Goal: Task Accomplishment & Management: Manage account settings

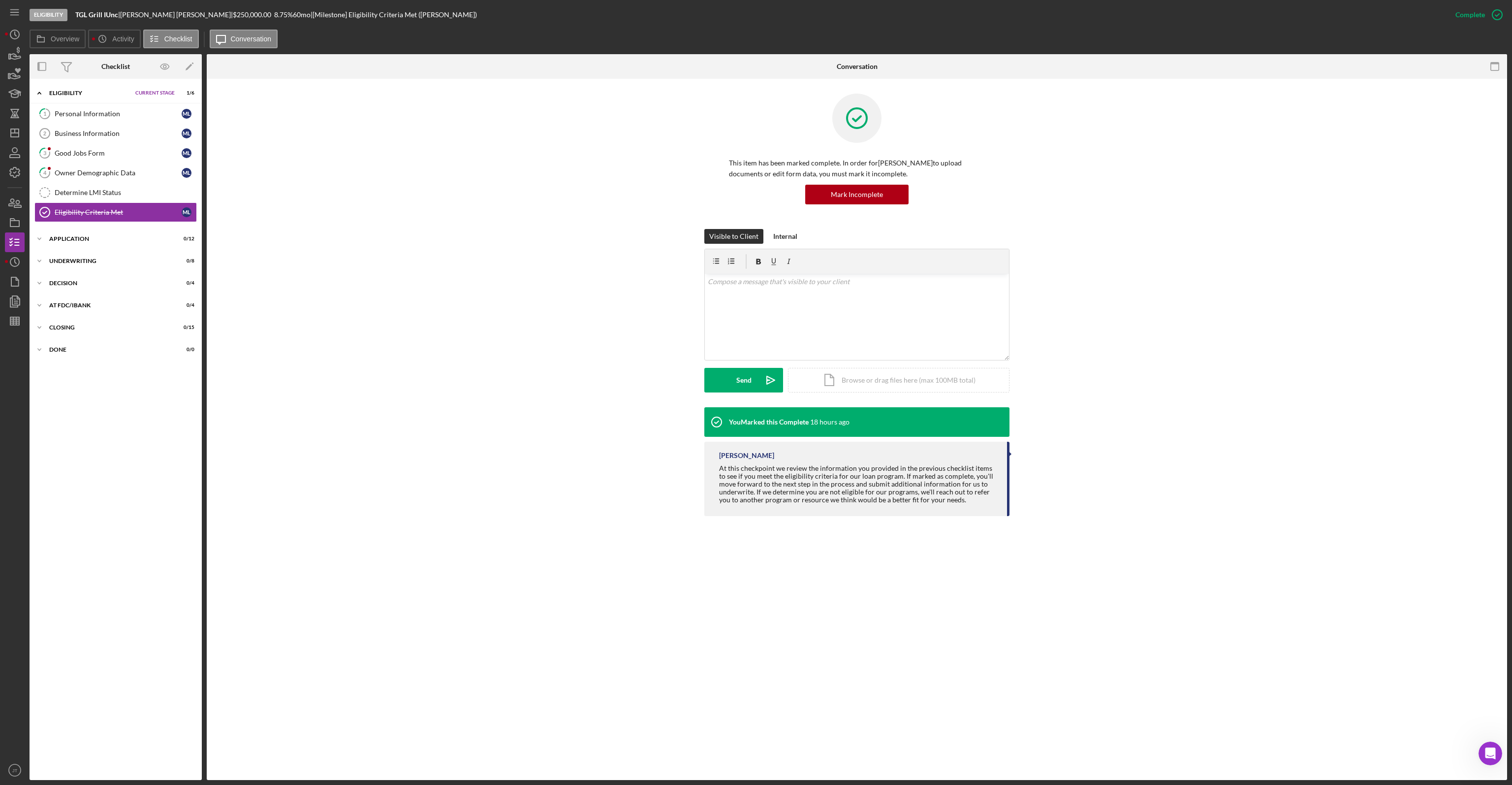
scroll to position [433, 0]
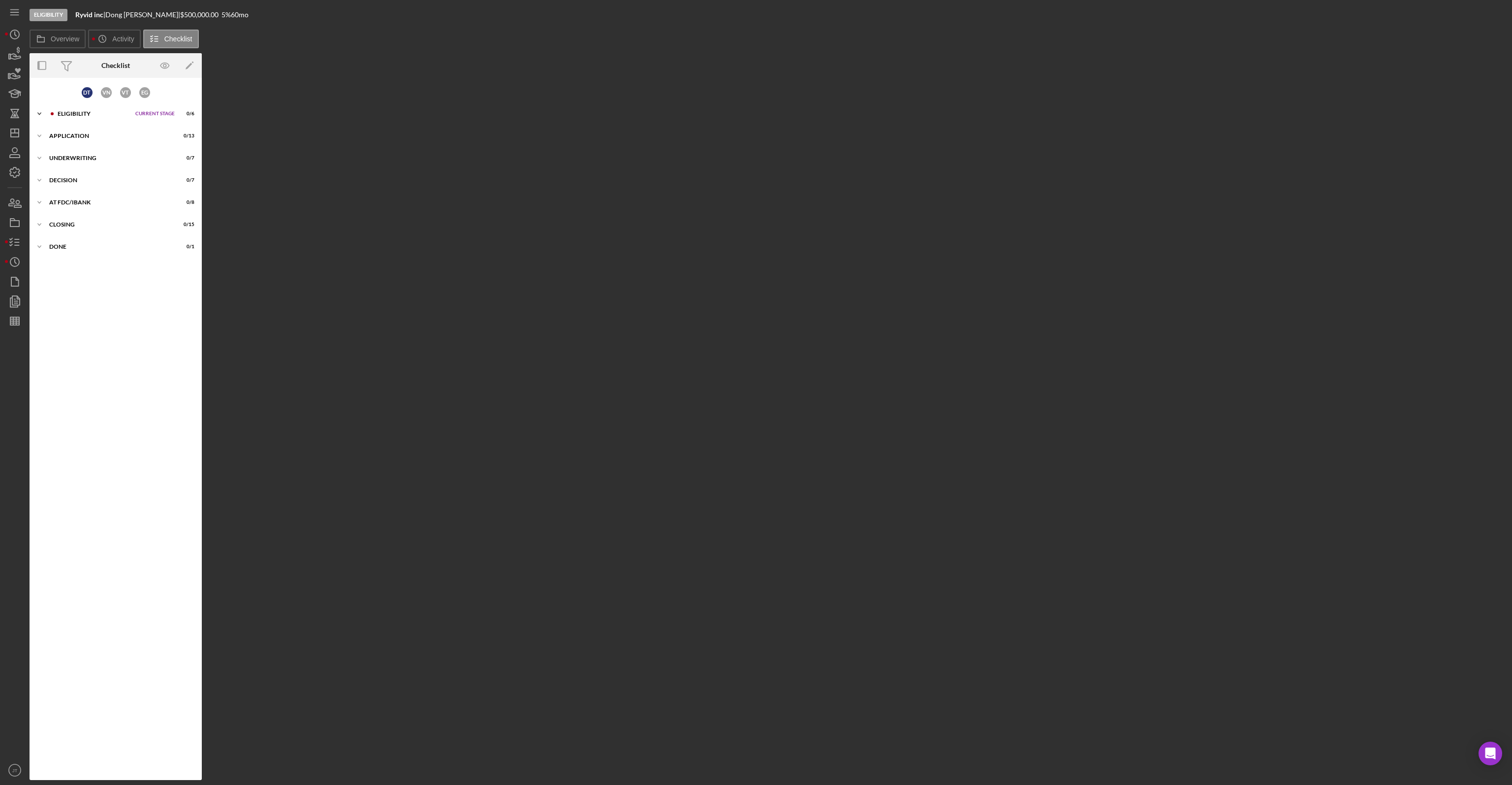
click at [112, 117] on div "Icon/Expander Eligibility Current Stage 0 / 6 Set Stage" at bounding box center [115, 113] width 172 height 20
click at [110, 223] on link "Eligibility Criteria Met Eligibility Criteria Met D T" at bounding box center [115, 232] width 162 height 20
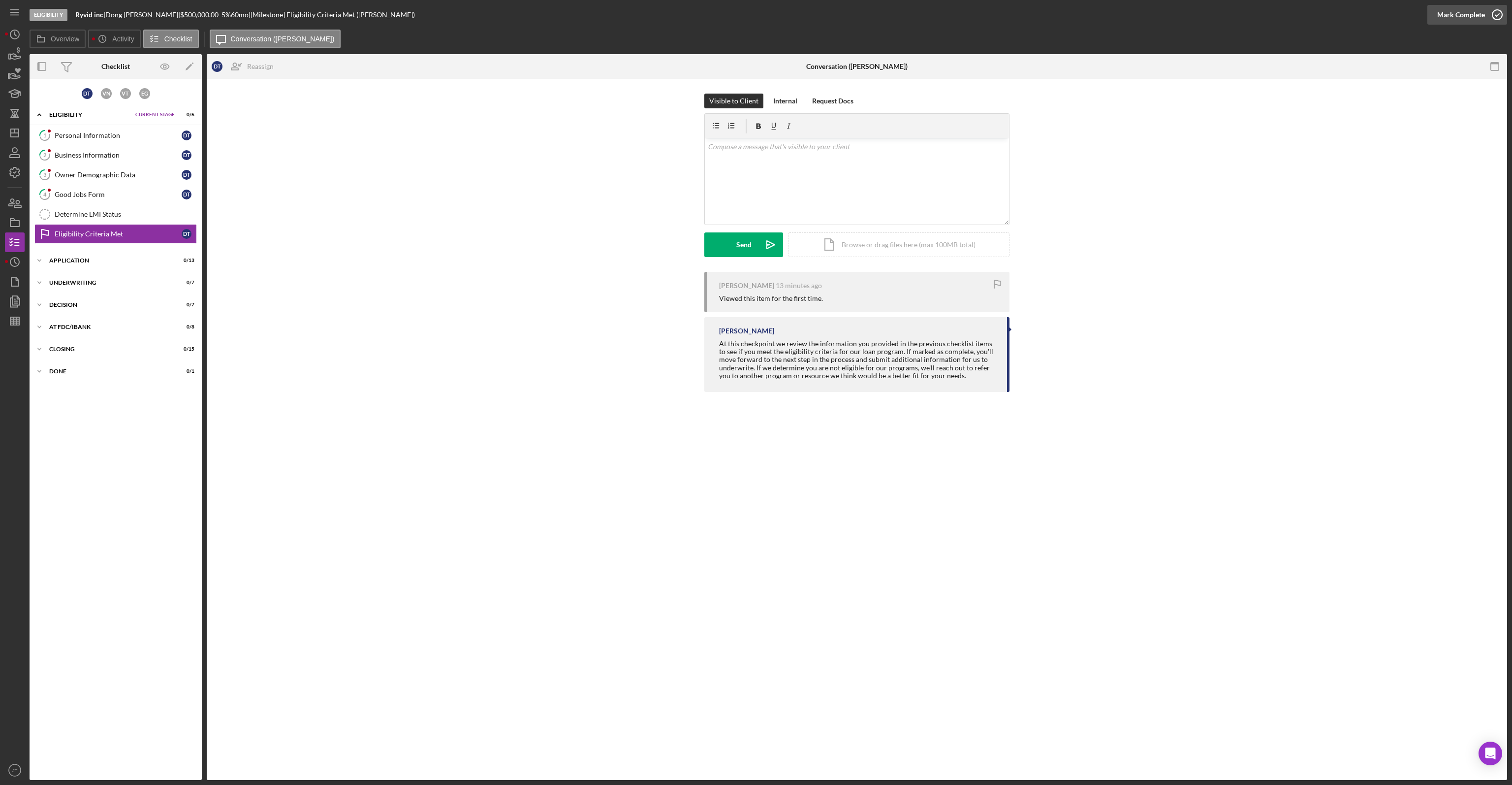
click at [1473, 14] on div "Mark Complete" at bounding box center [1461, 15] width 48 height 20
click at [1473, 13] on div "Mark Complete" at bounding box center [1461, 15] width 48 height 20
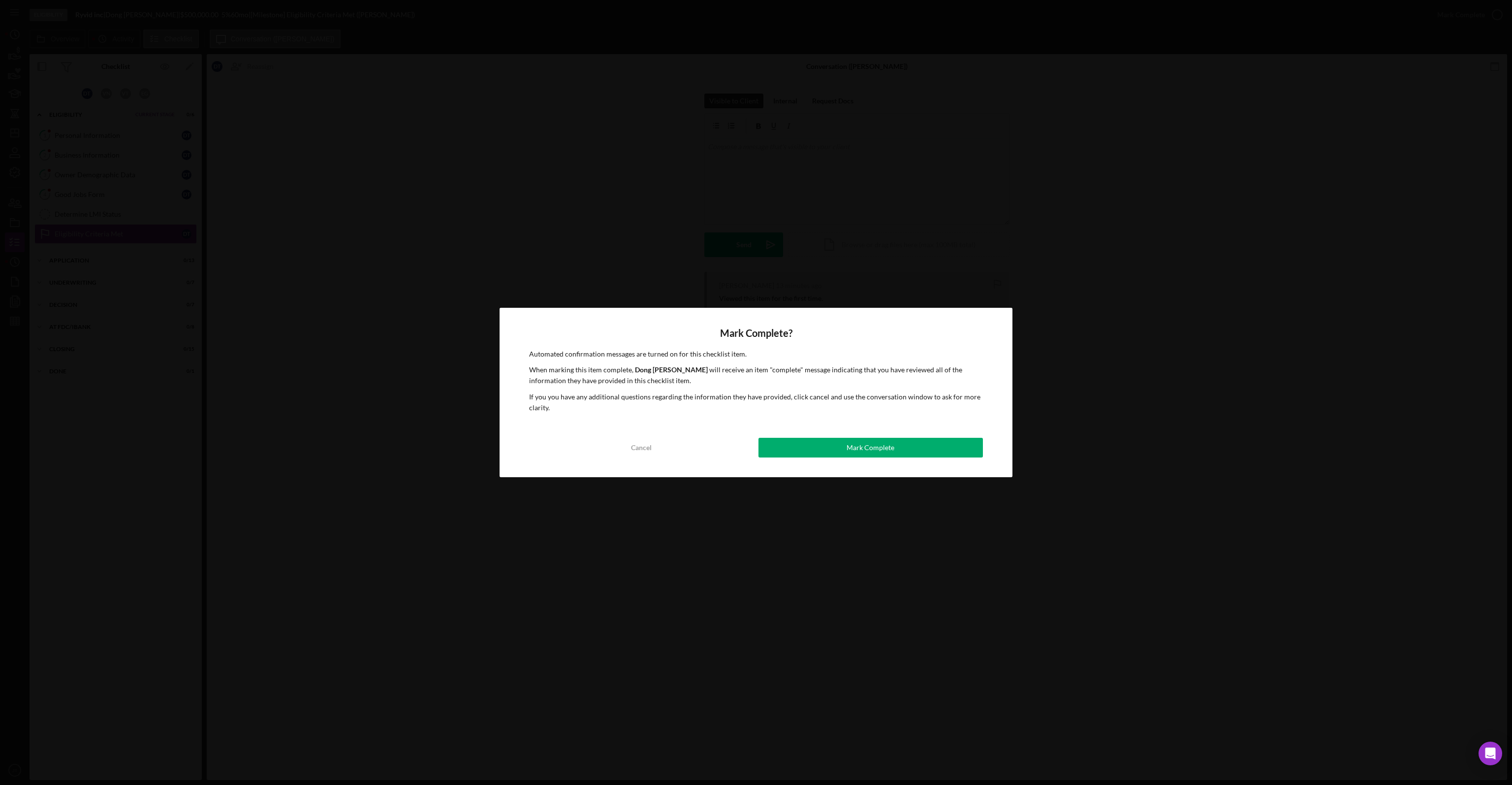
click at [895, 445] on button "Mark Complete" at bounding box center [870, 447] width 225 height 20
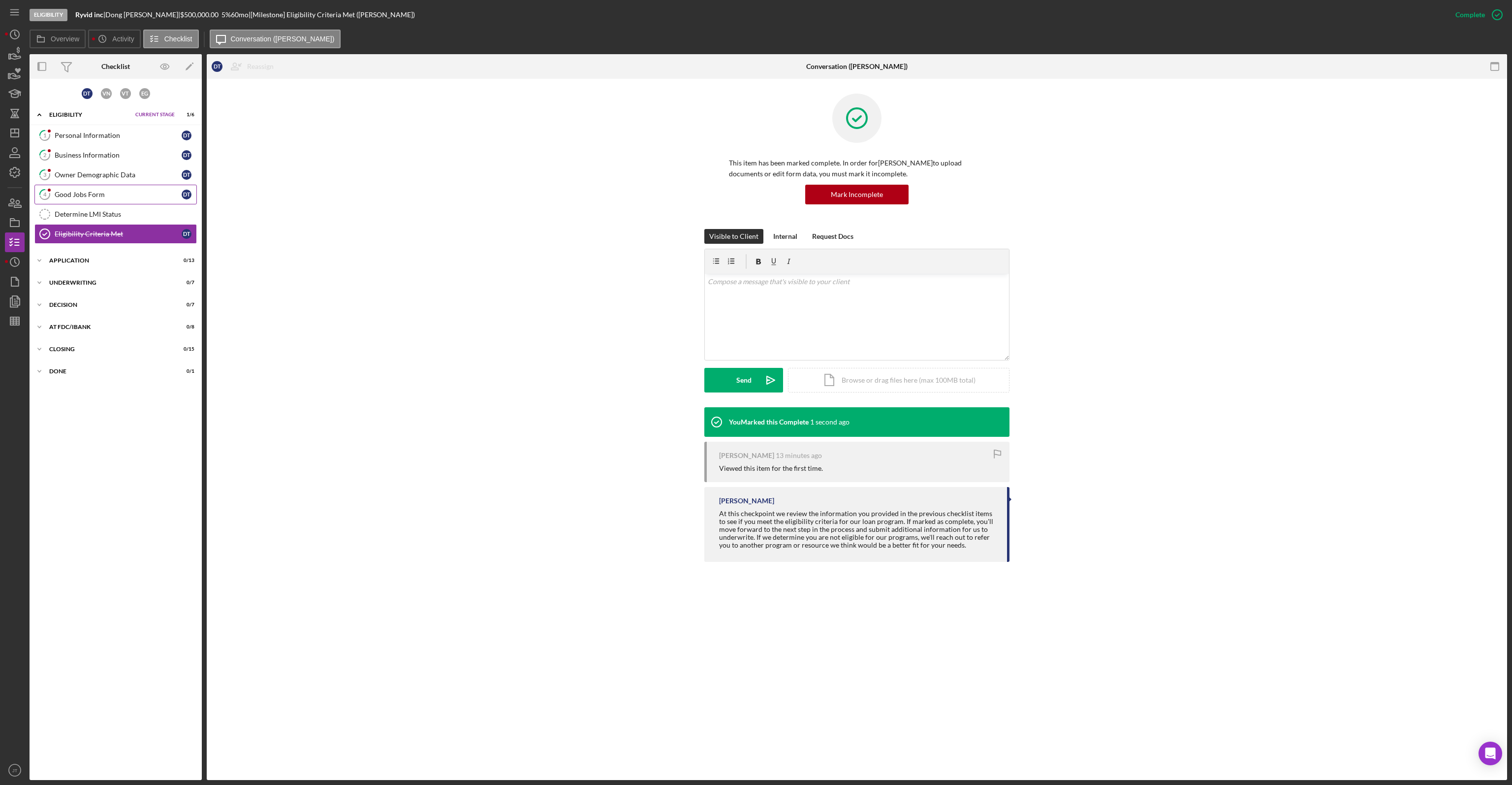
click at [144, 190] on div "Good Jobs Form" at bounding box center [118, 194] width 127 height 8
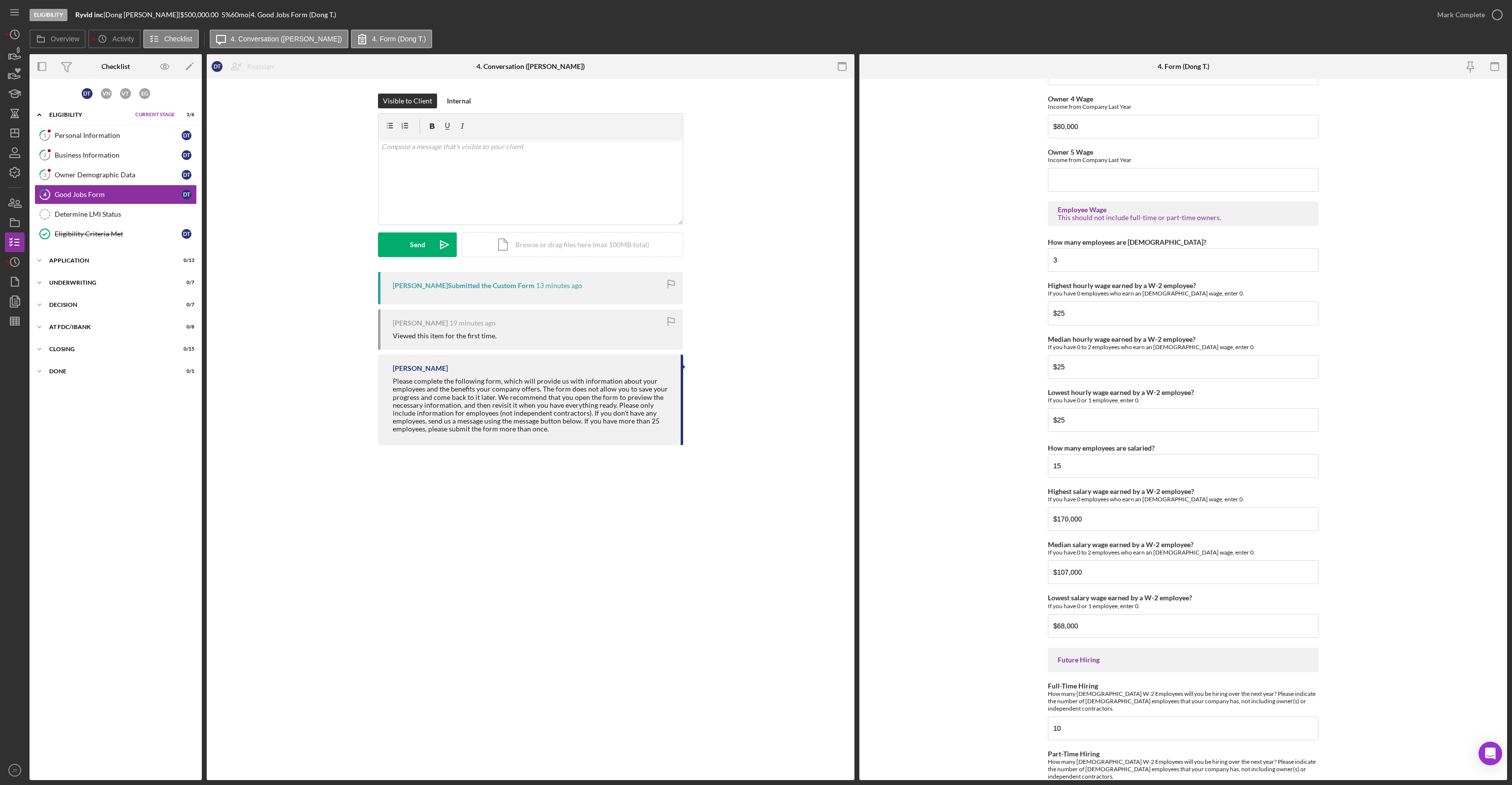
scroll to position [1798, 0]
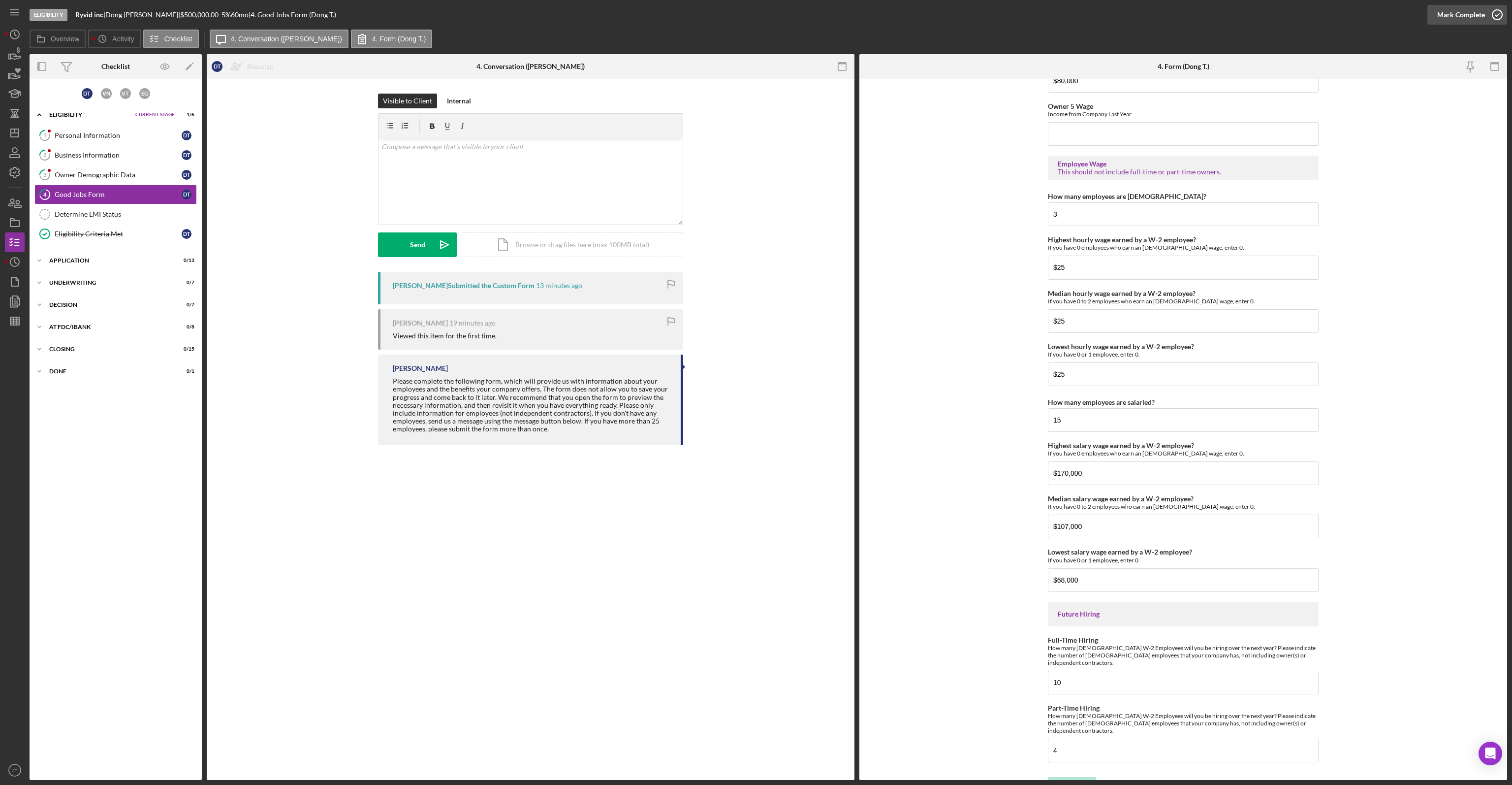
click at [1452, 12] on div "Mark Complete" at bounding box center [1461, 15] width 48 height 20
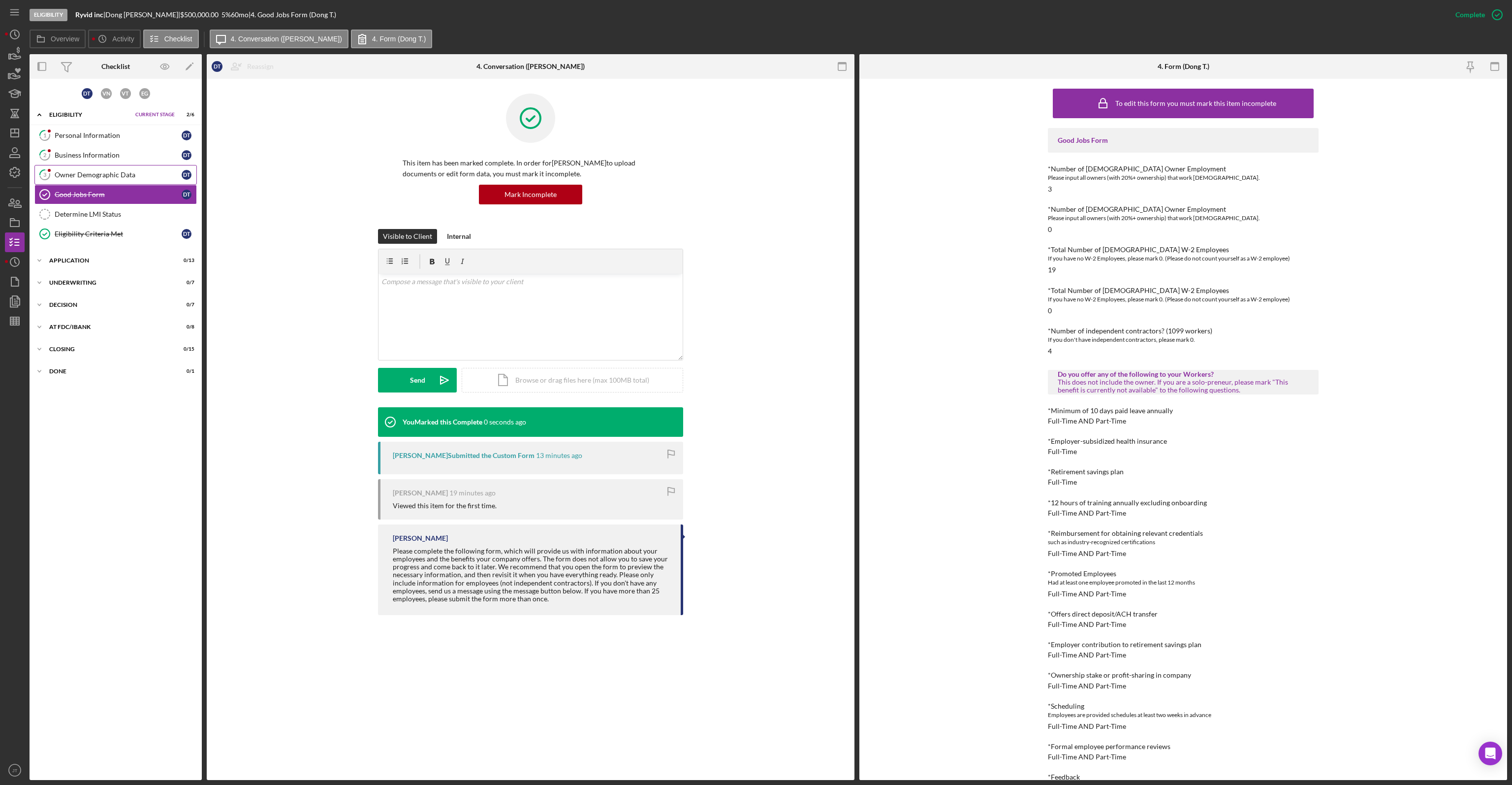
click at [111, 171] on div "Owner Demographic Data" at bounding box center [118, 174] width 127 height 8
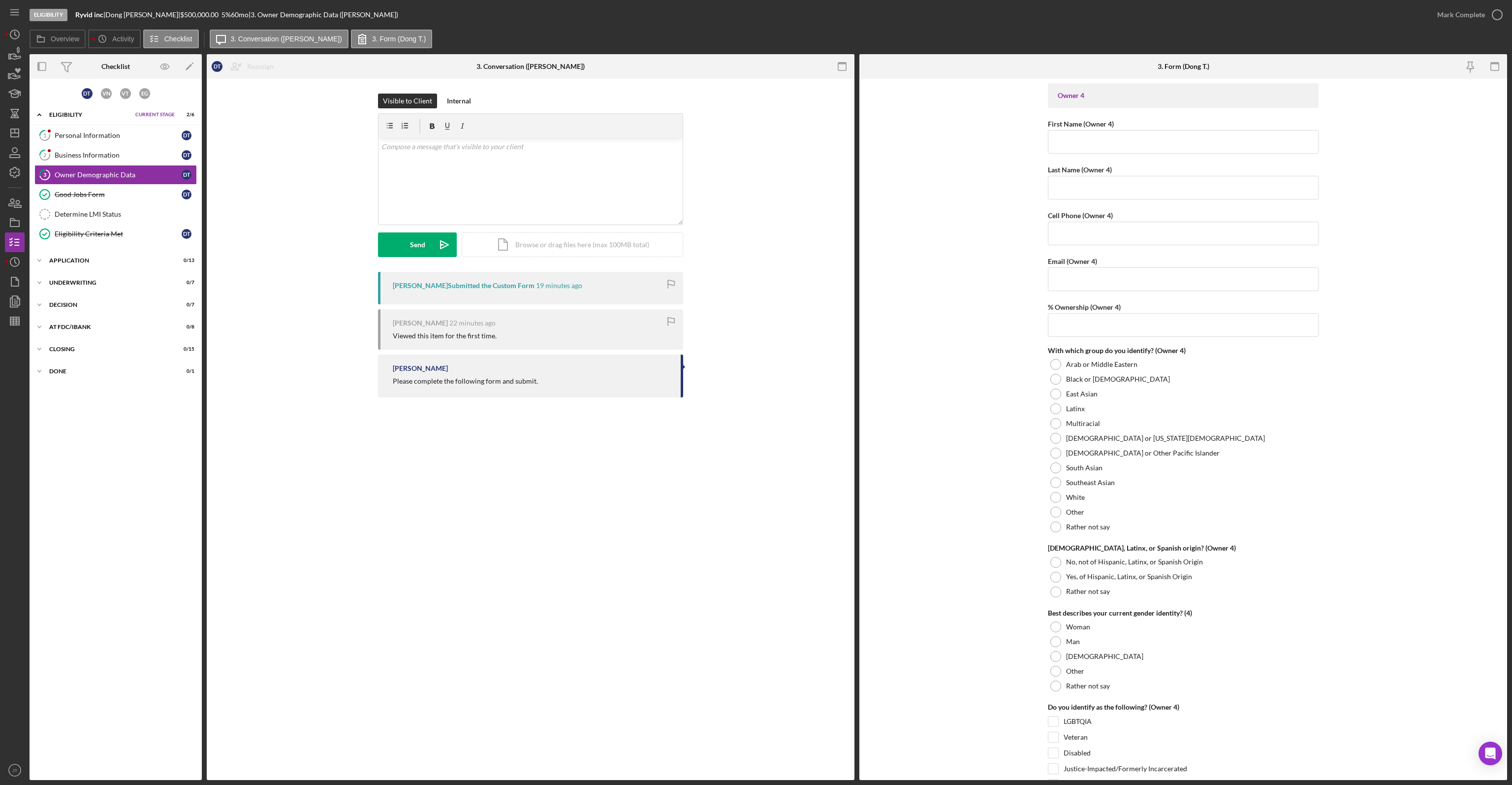
scroll to position [3374, 0]
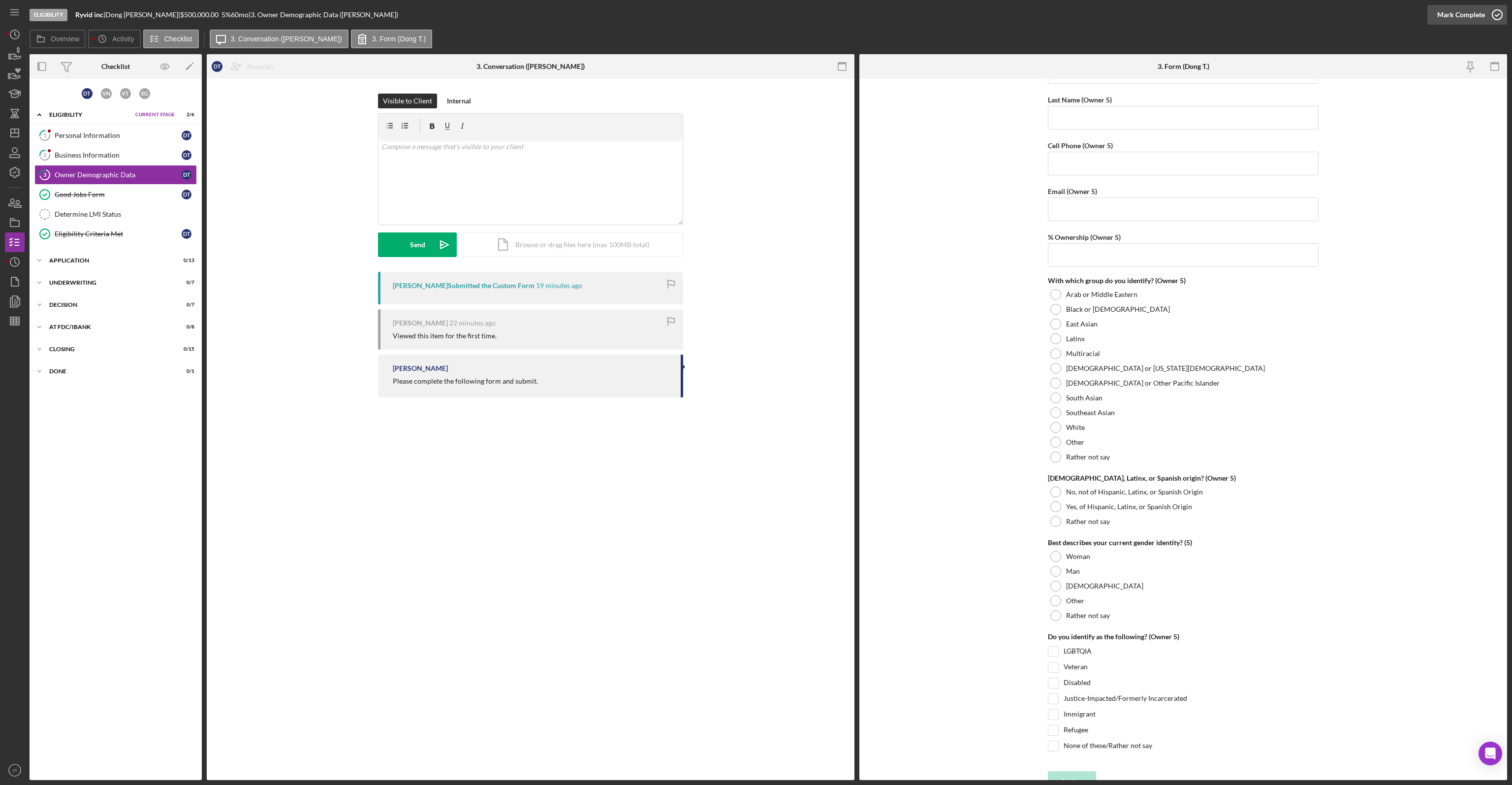
click at [1461, 13] on div "Mark Complete" at bounding box center [1461, 15] width 48 height 20
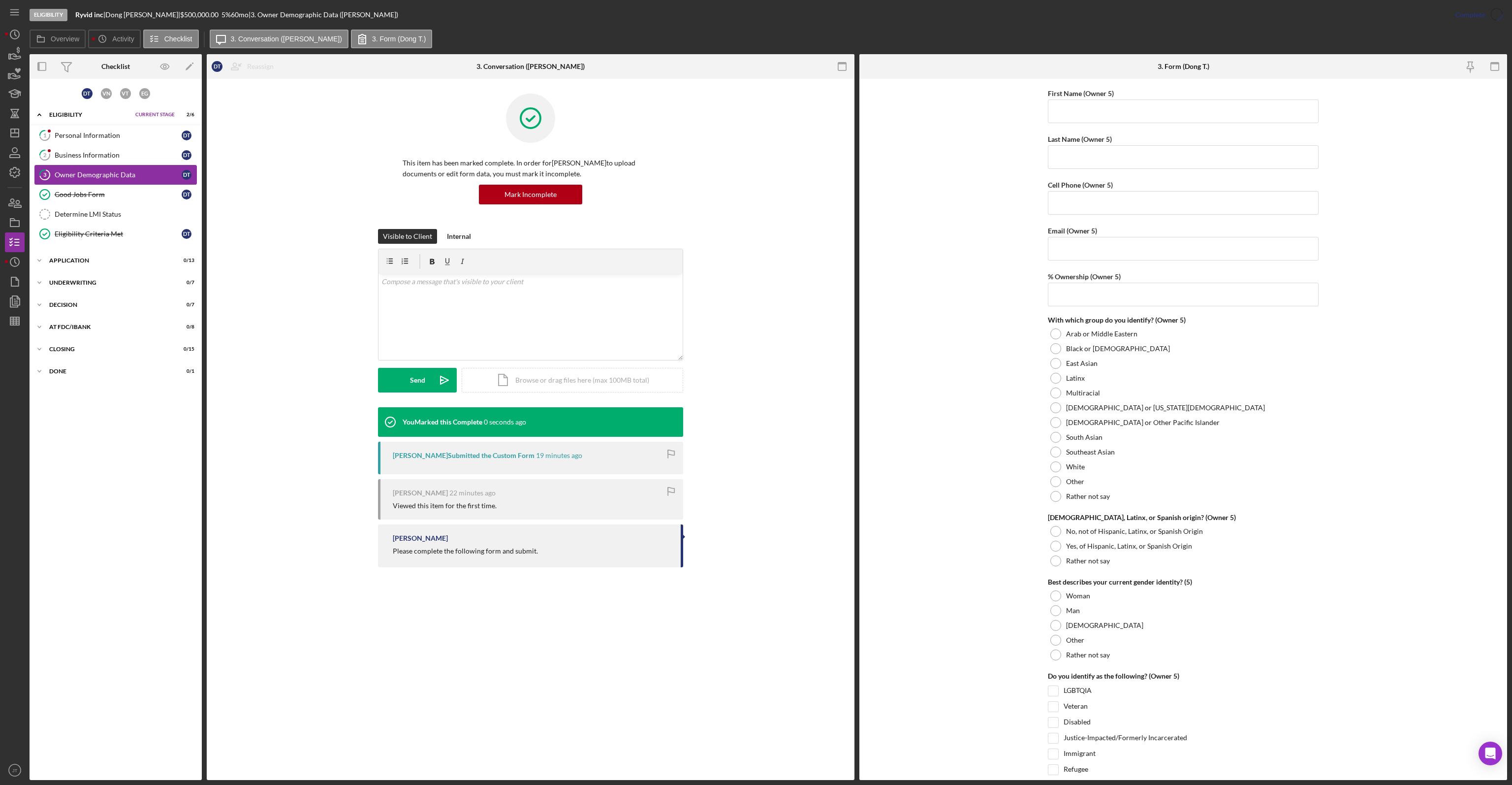
scroll to position [3413, 0]
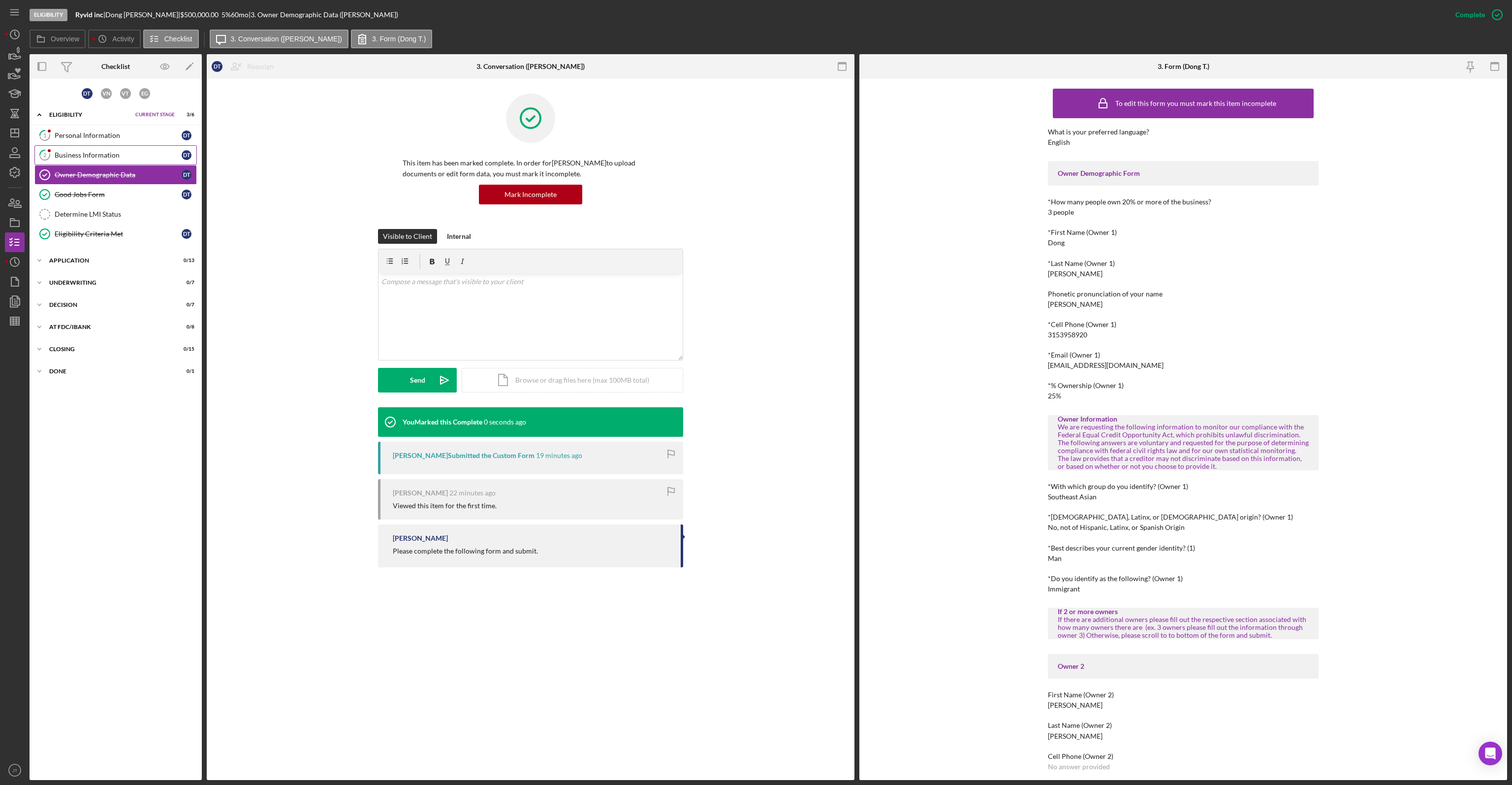
click at [132, 153] on div "Business Information" at bounding box center [118, 155] width 127 height 8
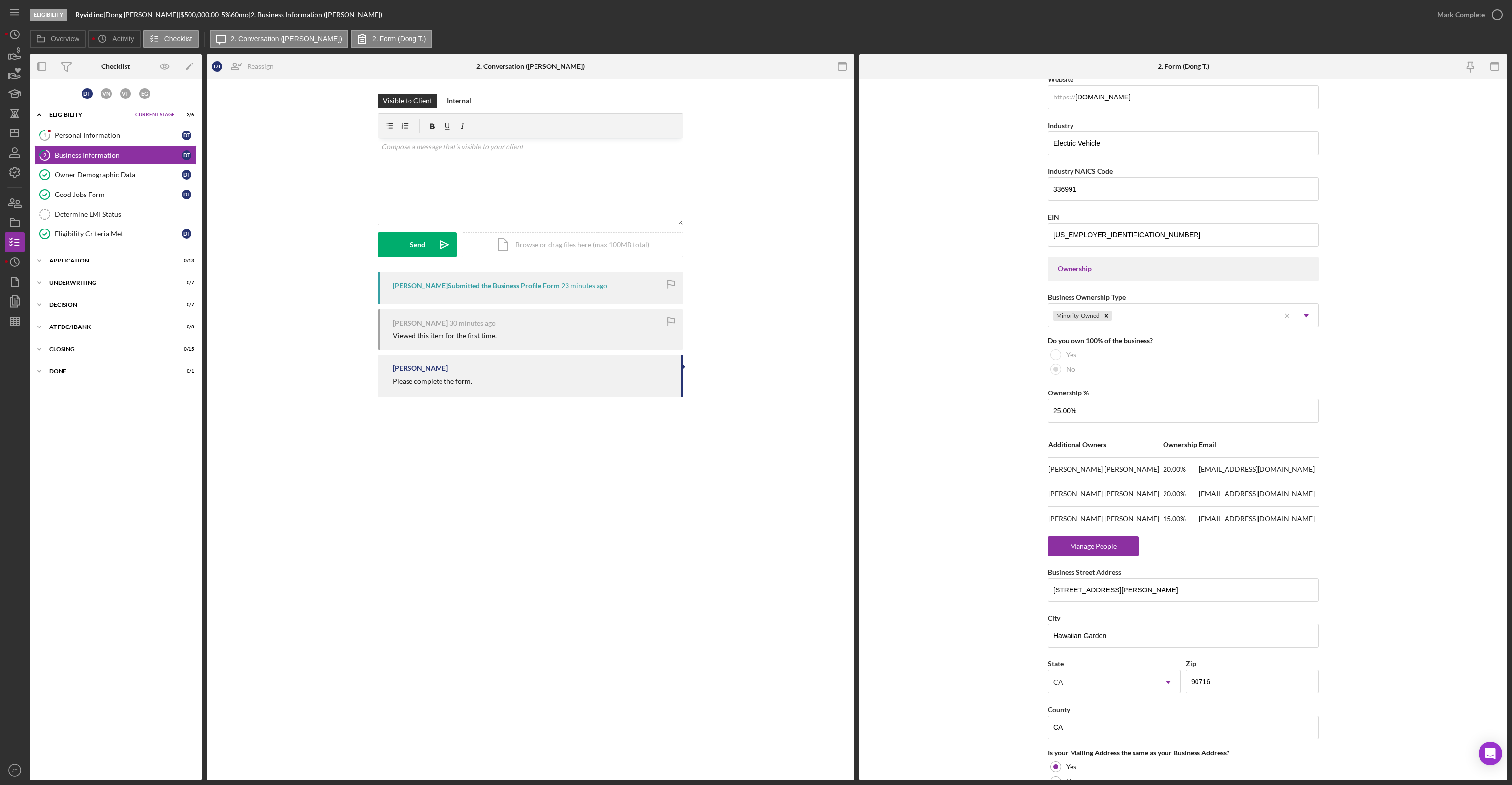
scroll to position [394, 0]
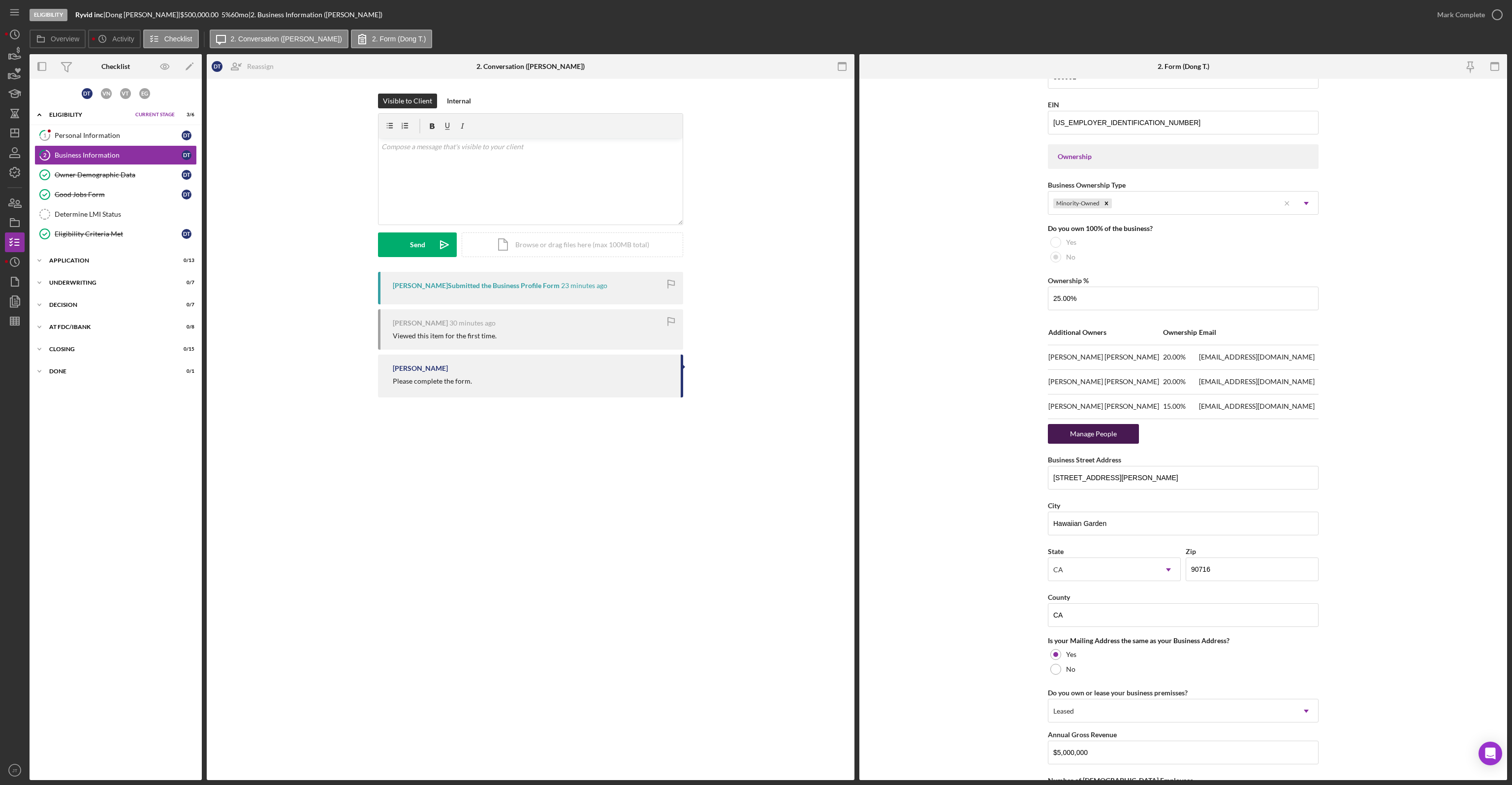
click at [1089, 436] on div "Manage People" at bounding box center [1093, 433] width 81 height 20
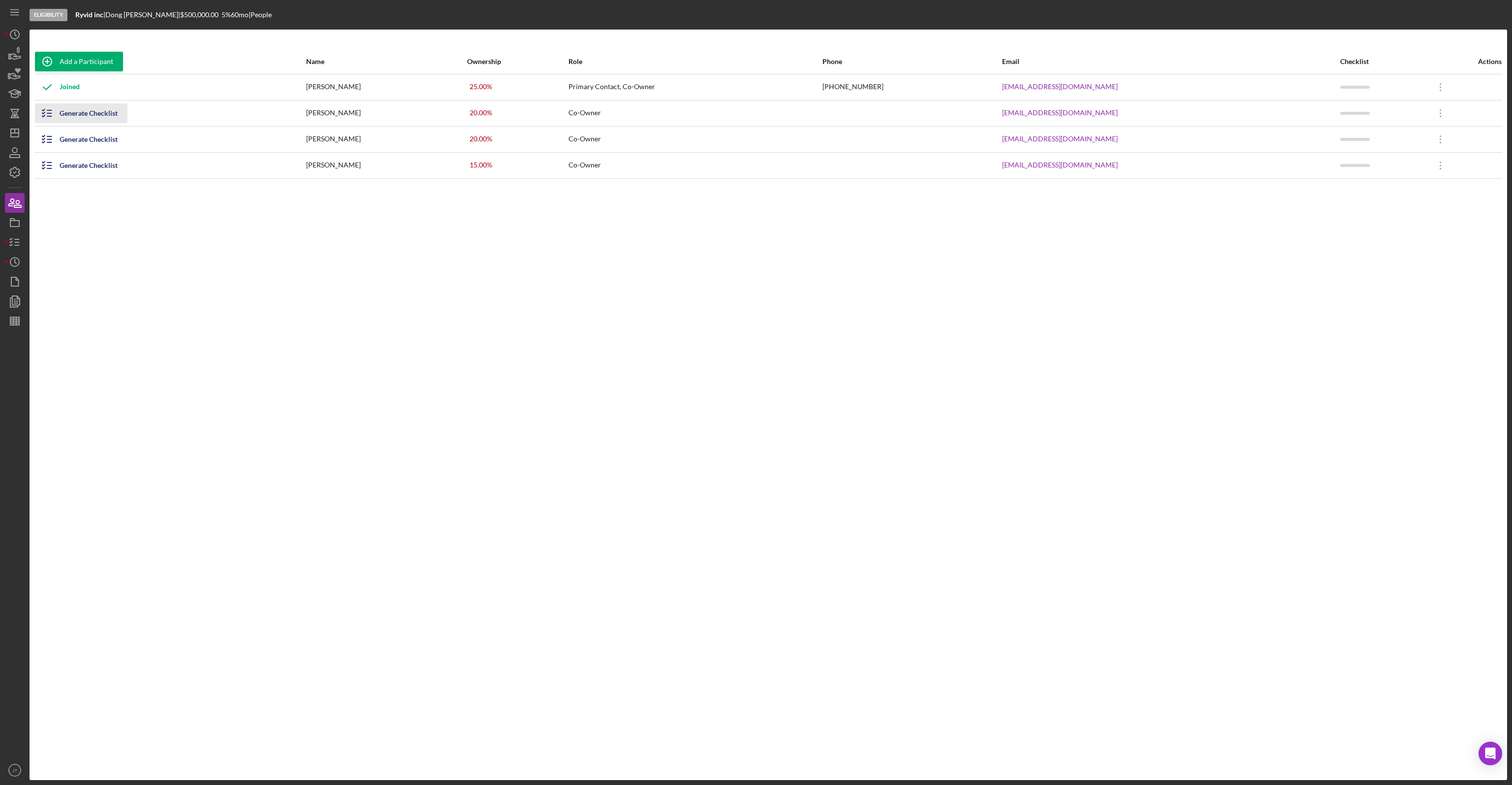
click at [92, 113] on div "Generate Checklist" at bounding box center [88, 113] width 58 height 20
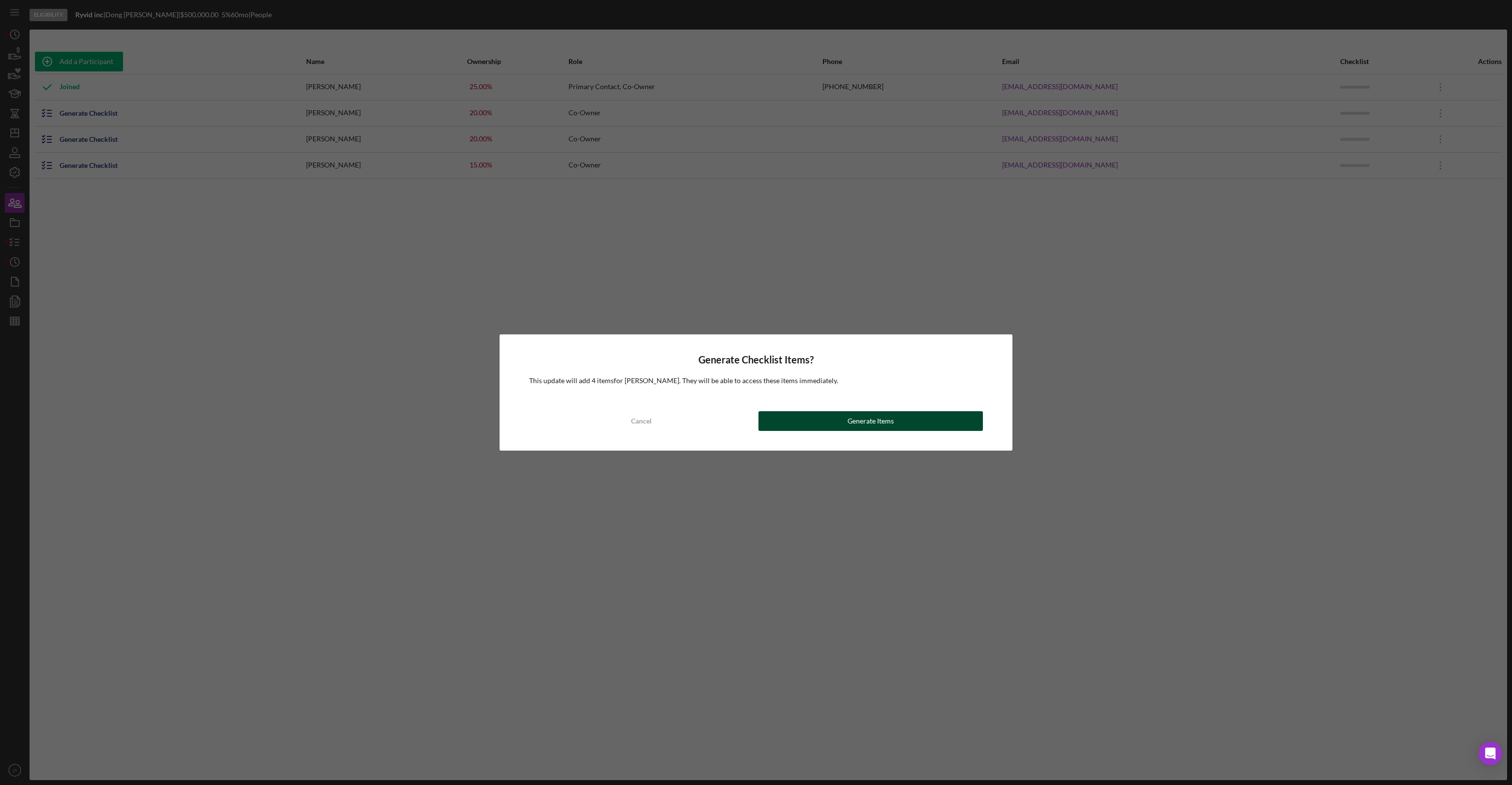
click at [960, 422] on button "Generate Items" at bounding box center [870, 421] width 225 height 20
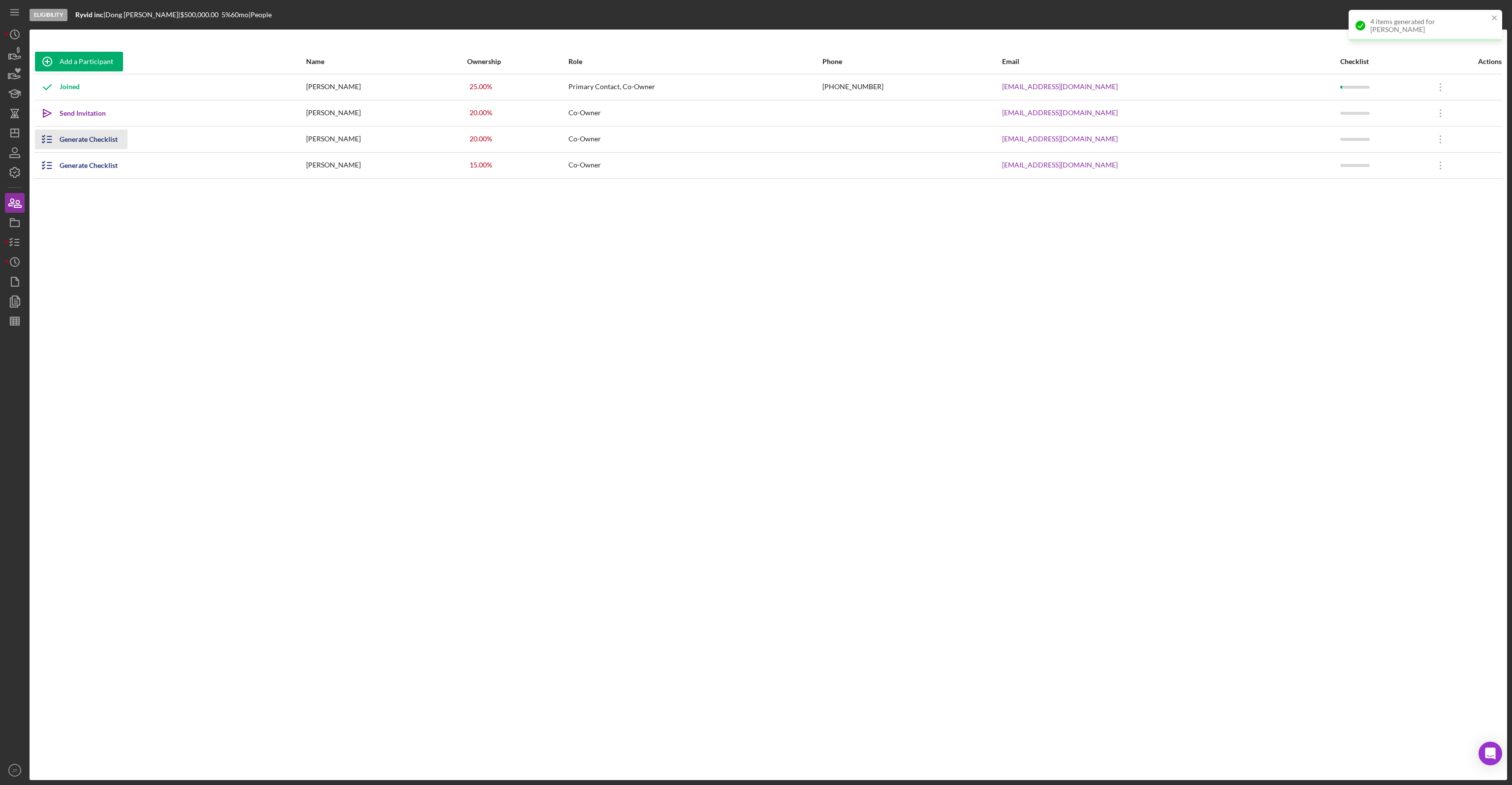
click at [107, 139] on div "Generate Checklist" at bounding box center [88, 139] width 58 height 20
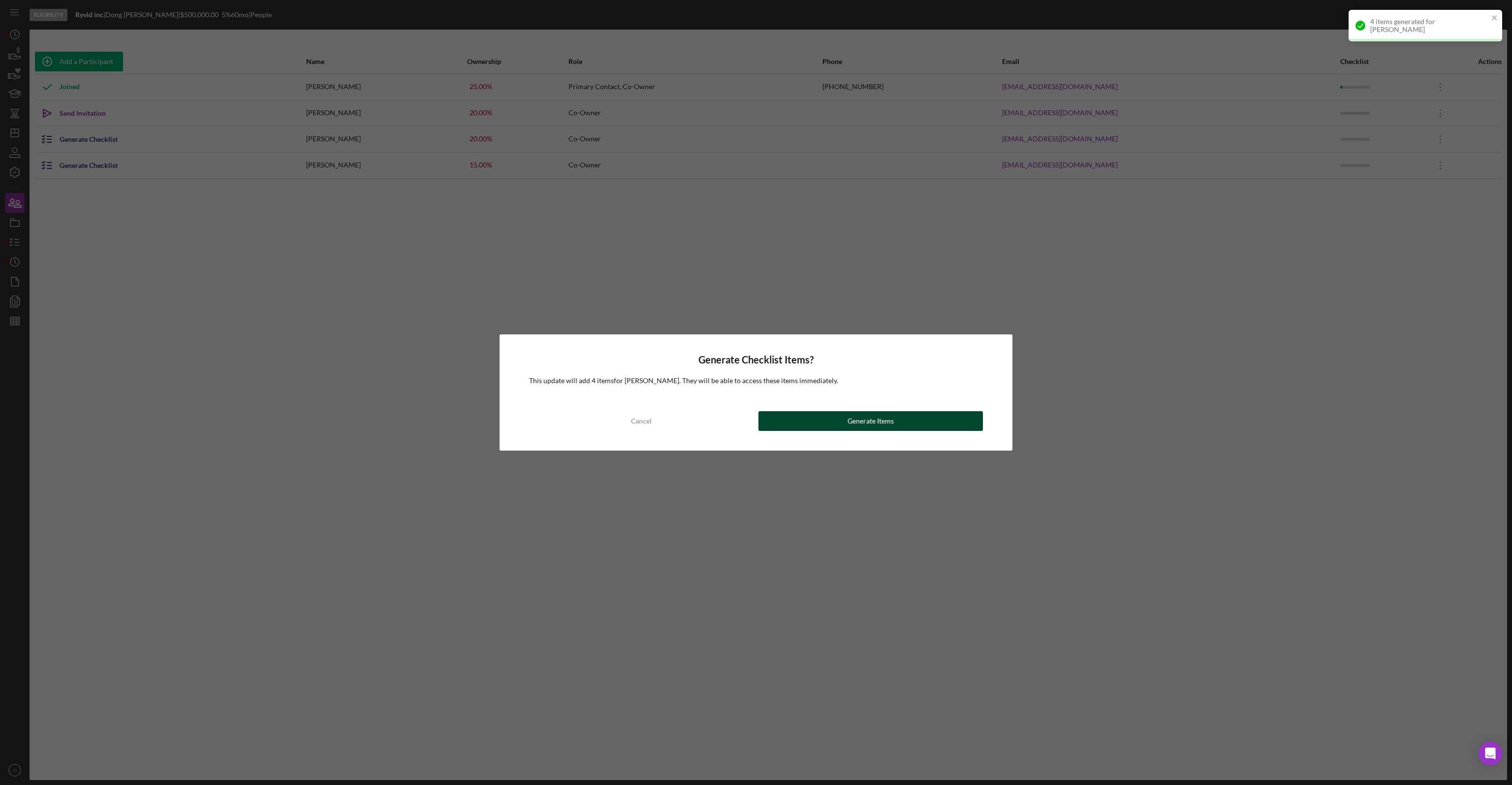
click at [876, 421] on div "Generate Items" at bounding box center [871, 421] width 46 height 20
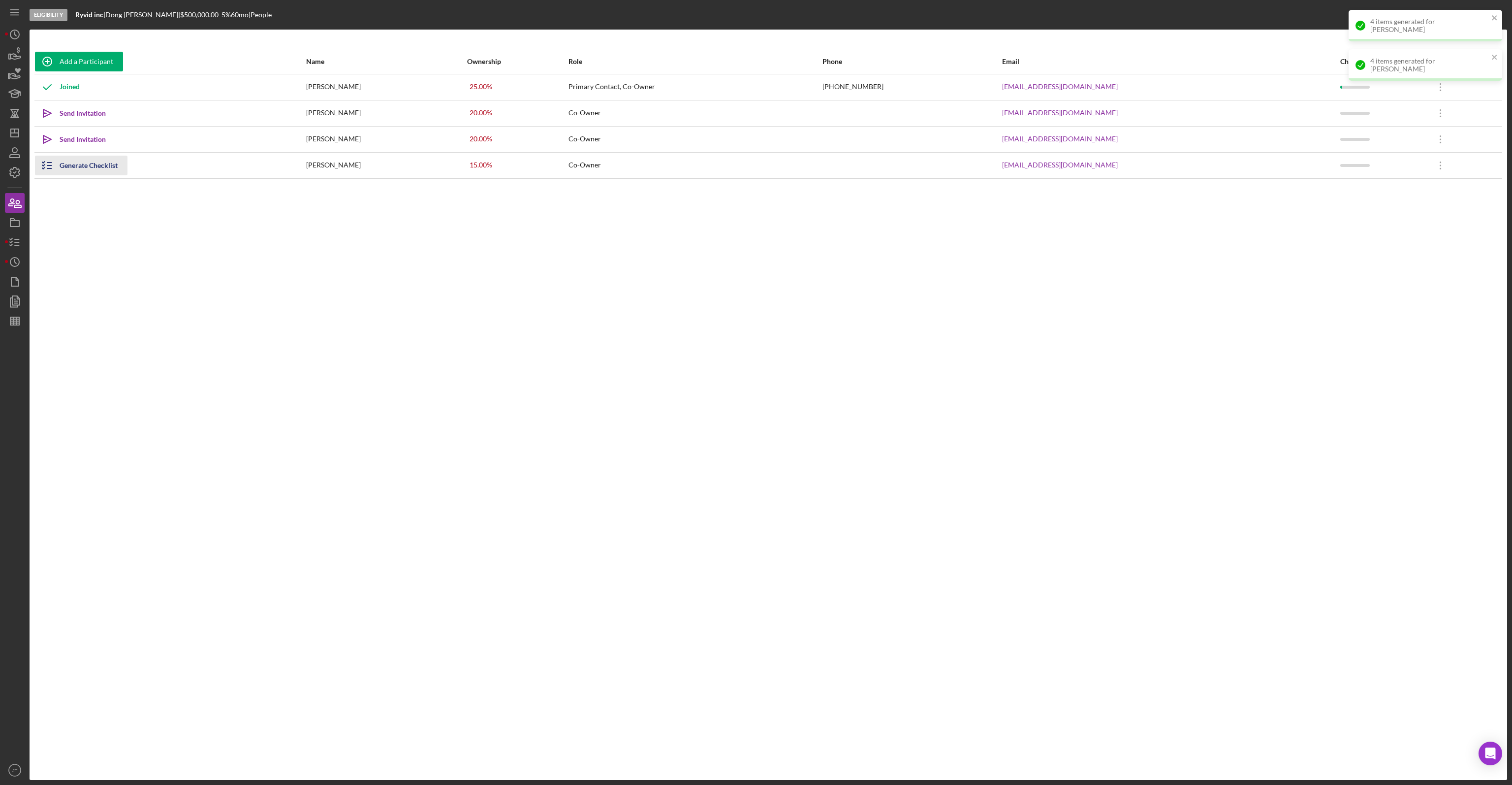
click at [106, 164] on div "Generate Checklist" at bounding box center [88, 165] width 58 height 20
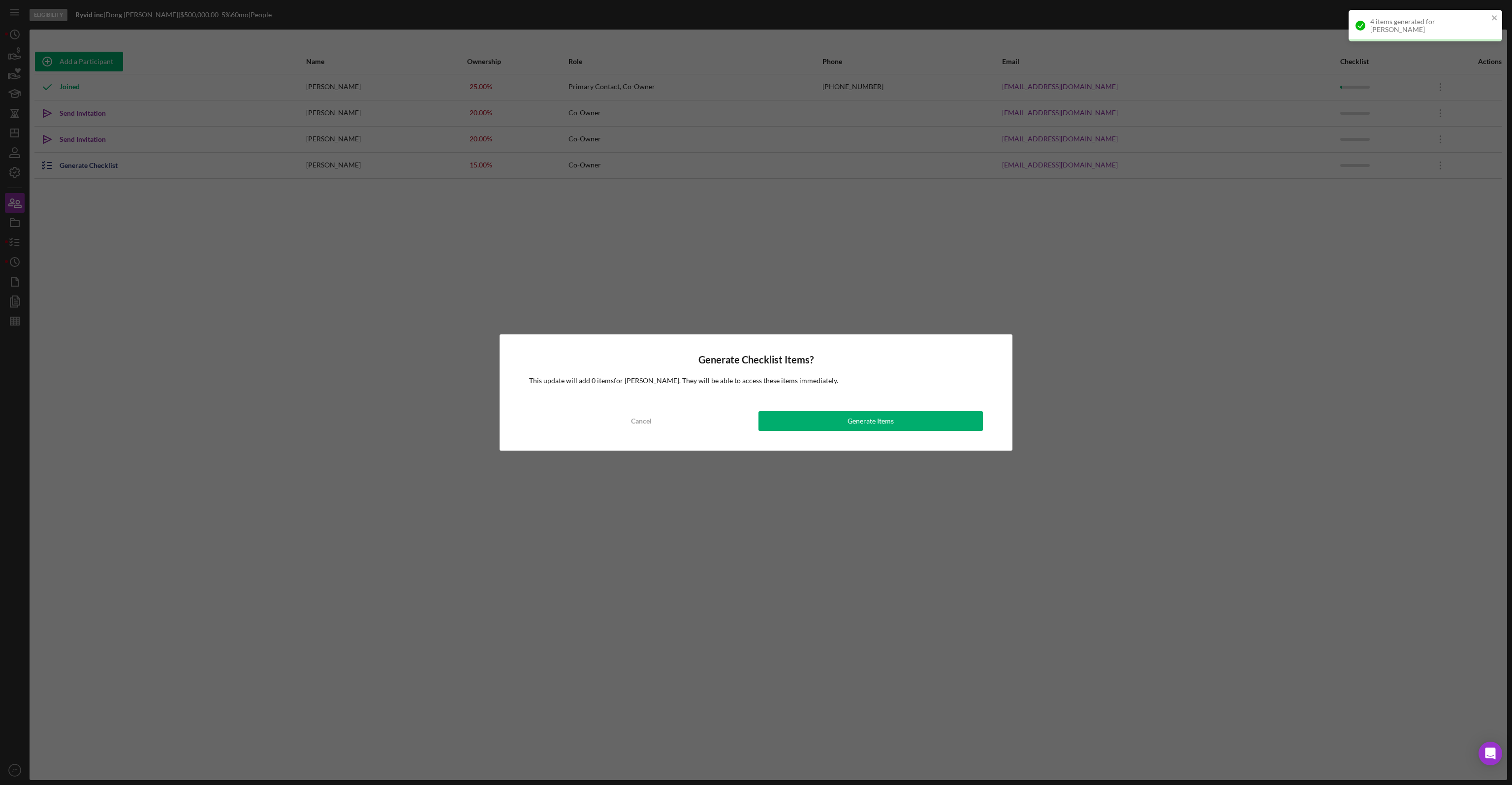
click at [862, 406] on div "Generate Checklist Items? This update will add 0 items for Eric Griffith . They…" at bounding box center [756, 391] width 513 height 116
click at [864, 414] on div "Generate Items" at bounding box center [871, 421] width 46 height 20
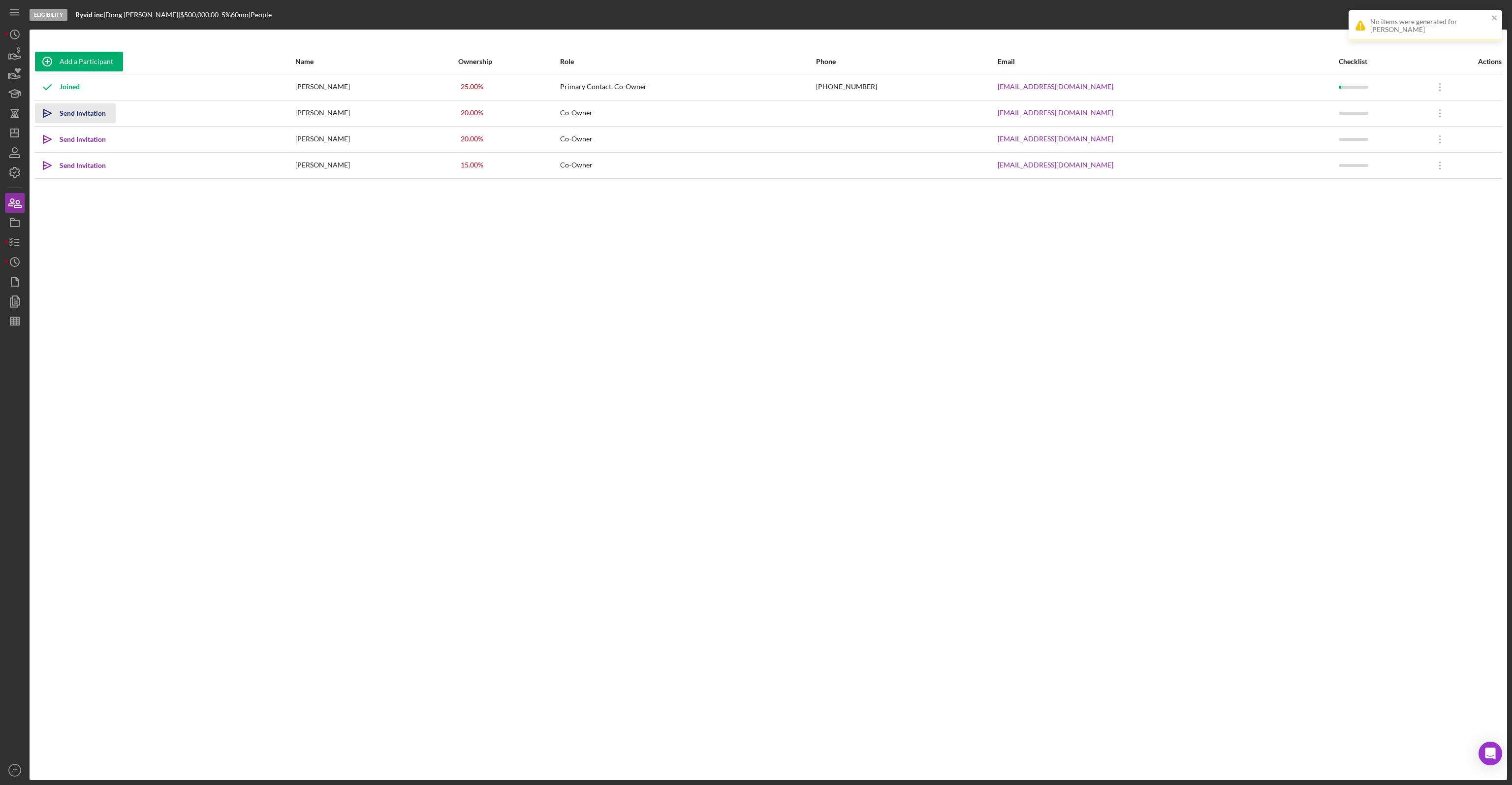
click at [89, 119] on div "Send Invitation" at bounding box center [83, 113] width 46 height 20
click at [92, 135] on div "Send Invitation" at bounding box center [83, 139] width 46 height 20
click at [85, 169] on div "Send Invitation" at bounding box center [83, 165] width 46 height 20
click at [14, 238] on icon "button" at bounding box center [15, 242] width 24 height 25
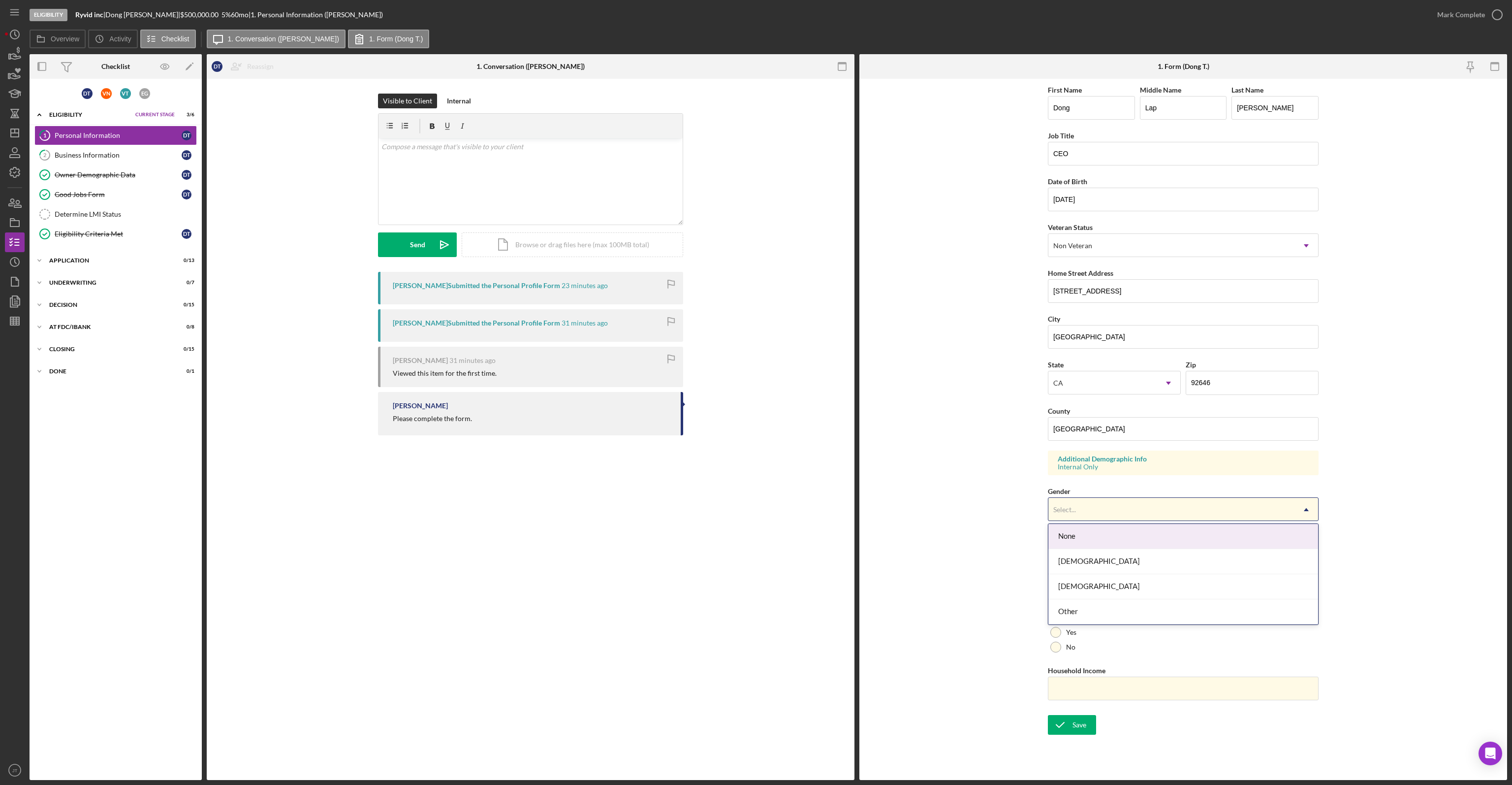
click at [1166, 506] on div "Select..." at bounding box center [1171, 509] width 246 height 22
click at [1082, 588] on div "Male" at bounding box center [1182, 587] width 270 height 25
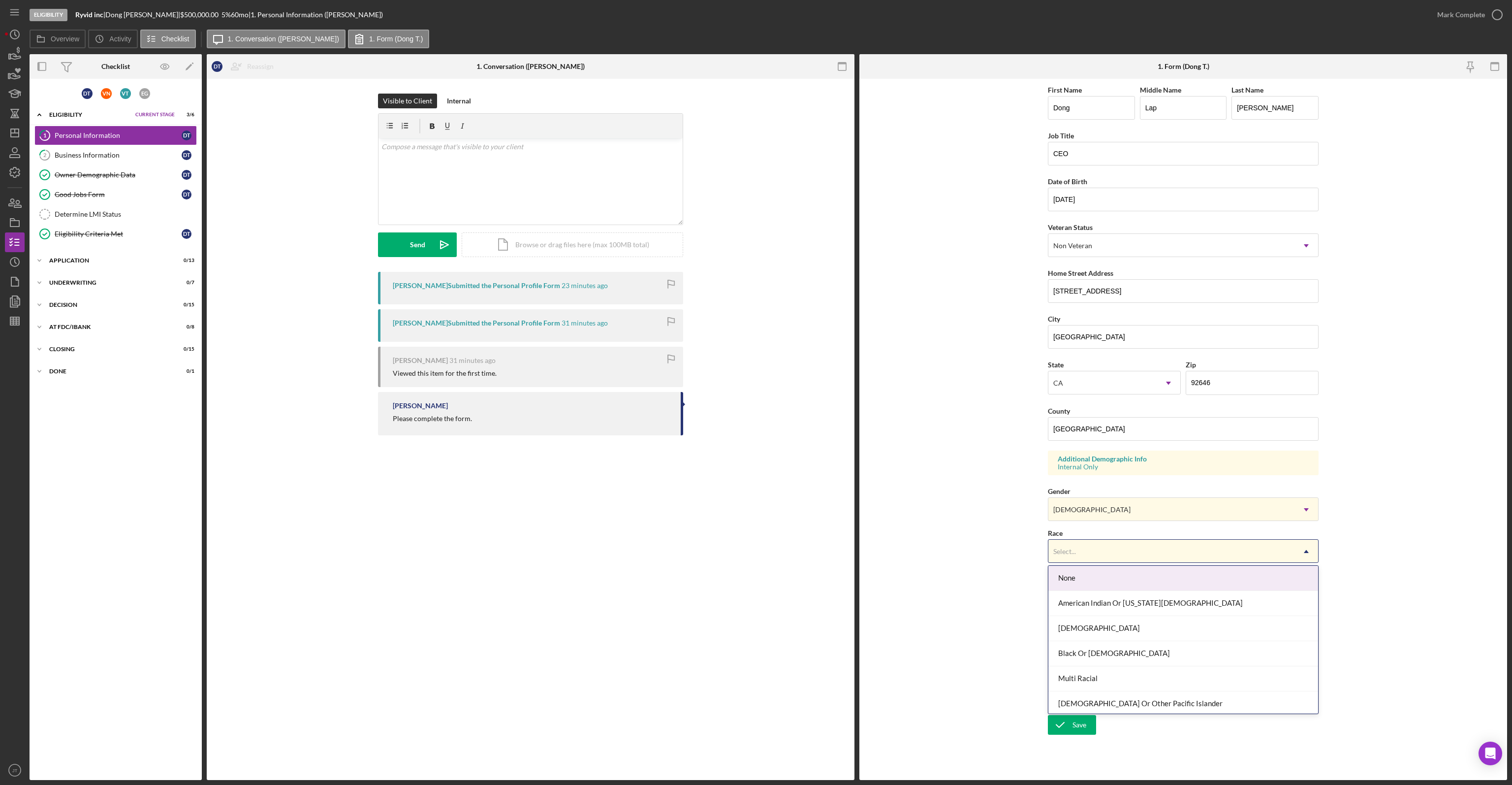
click at [1100, 556] on div "Select..." at bounding box center [1171, 551] width 246 height 22
click at [1088, 619] on div "Asian" at bounding box center [1182, 620] width 270 height 25
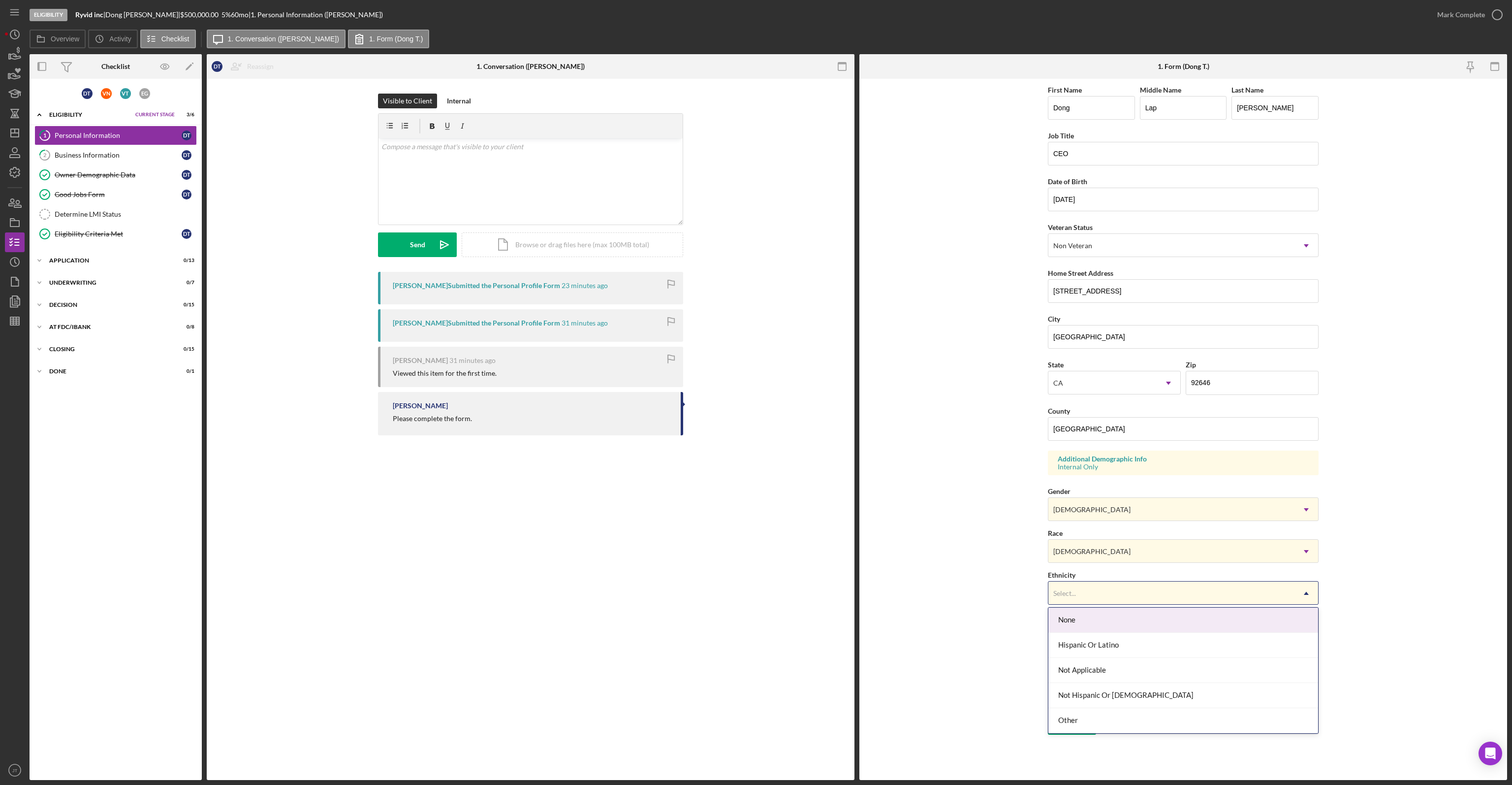
click at [1096, 583] on div "Select..." at bounding box center [1171, 593] width 246 height 22
click at [1101, 694] on div "Not Hispanic Or Latino" at bounding box center [1182, 695] width 270 height 25
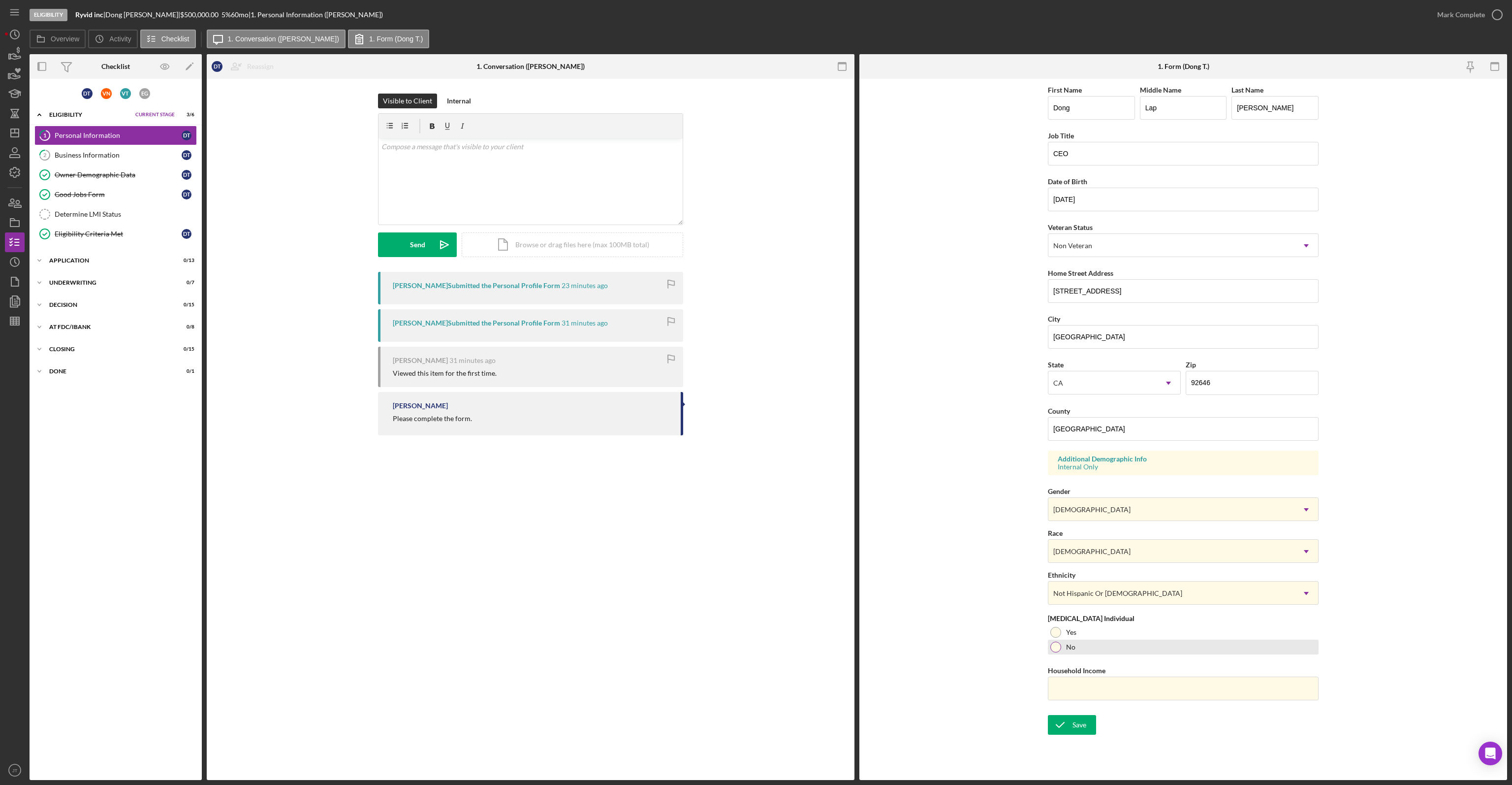
click at [1055, 652] on div "No" at bounding box center [1183, 646] width 271 height 15
click at [1063, 718] on icon "submit" at bounding box center [1060, 724] width 24 height 25
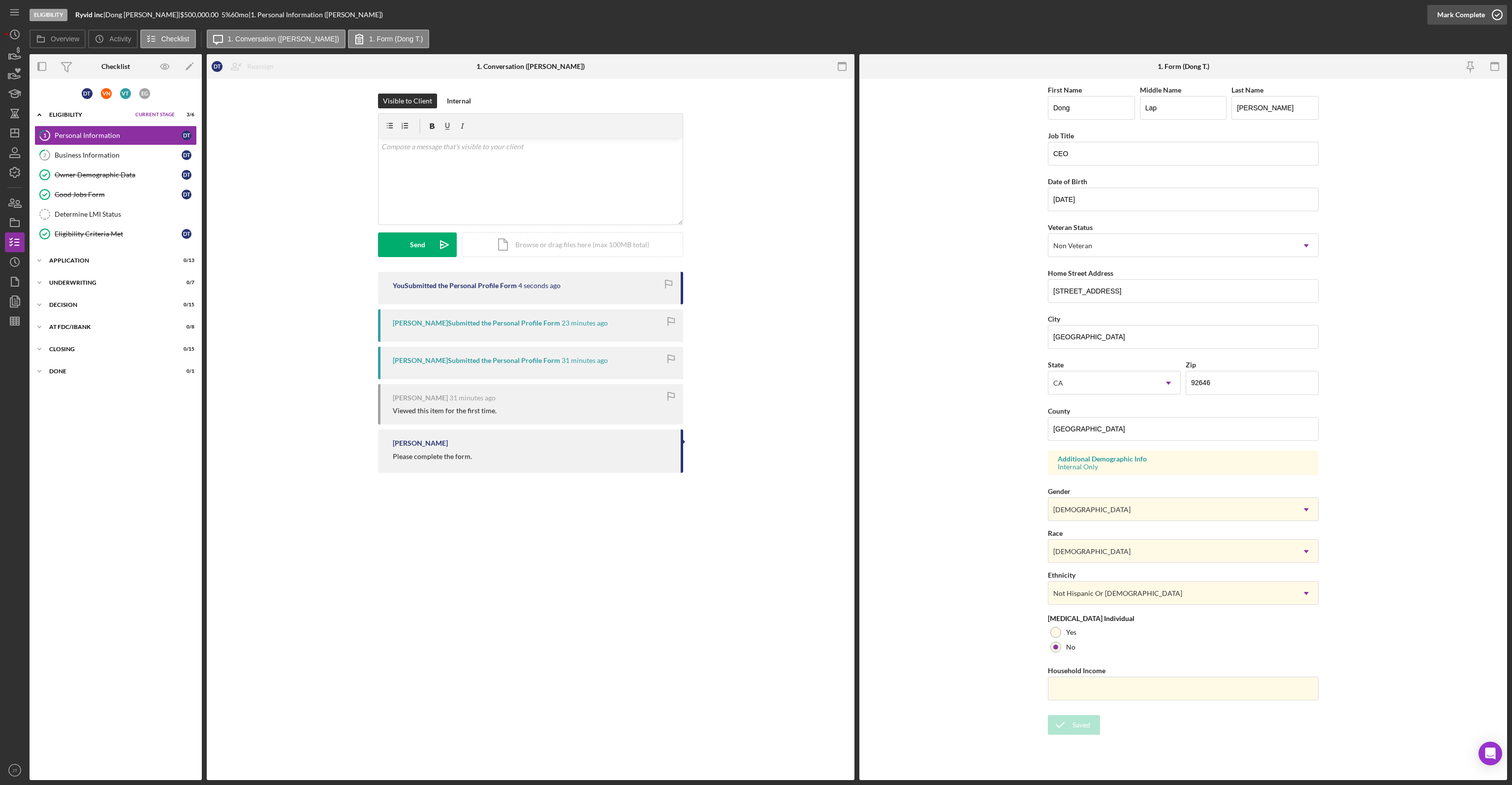
click at [1467, 14] on div "Mark Complete" at bounding box center [1461, 15] width 48 height 20
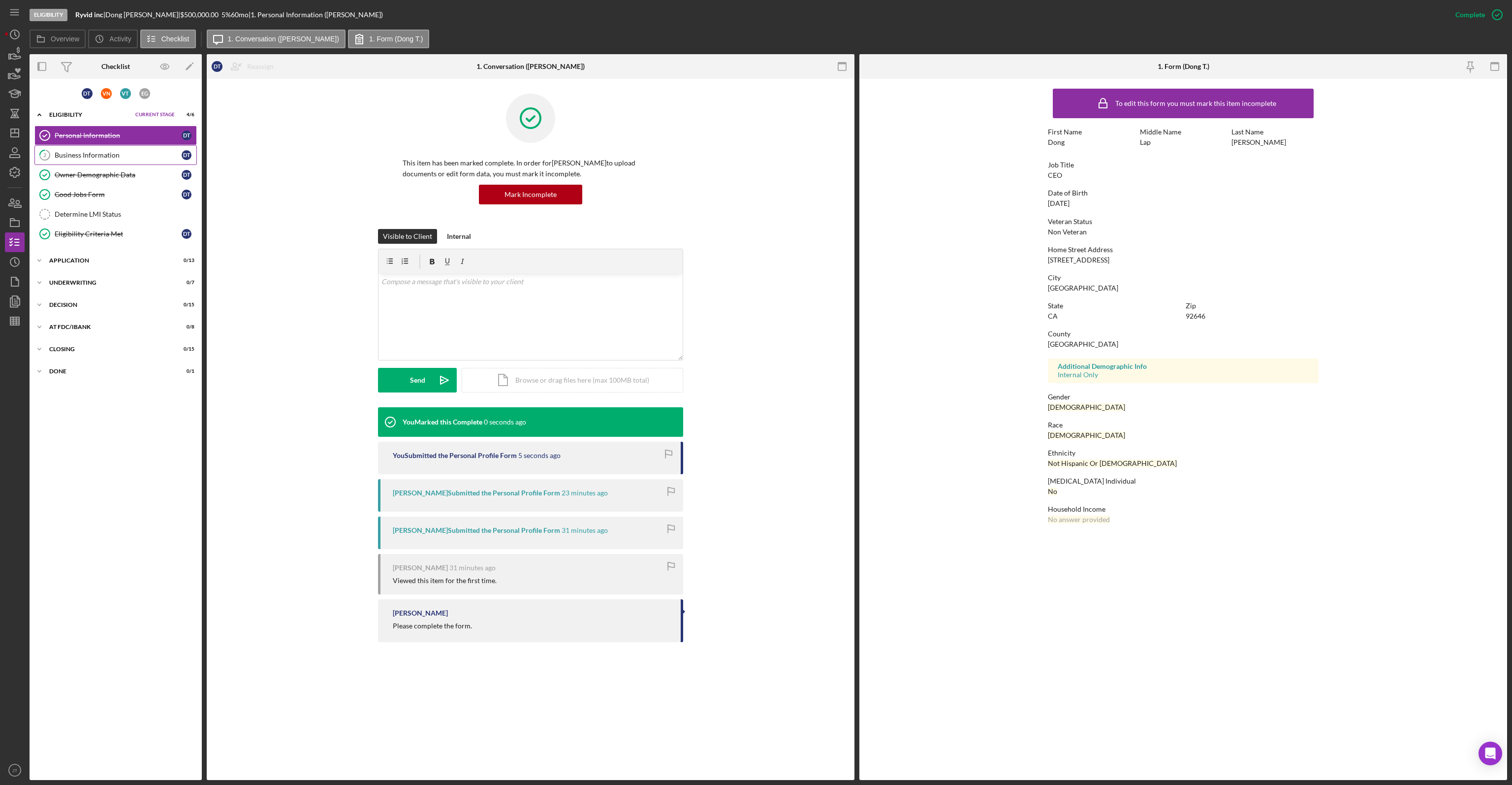
click at [116, 154] on div "Business Information" at bounding box center [118, 155] width 127 height 8
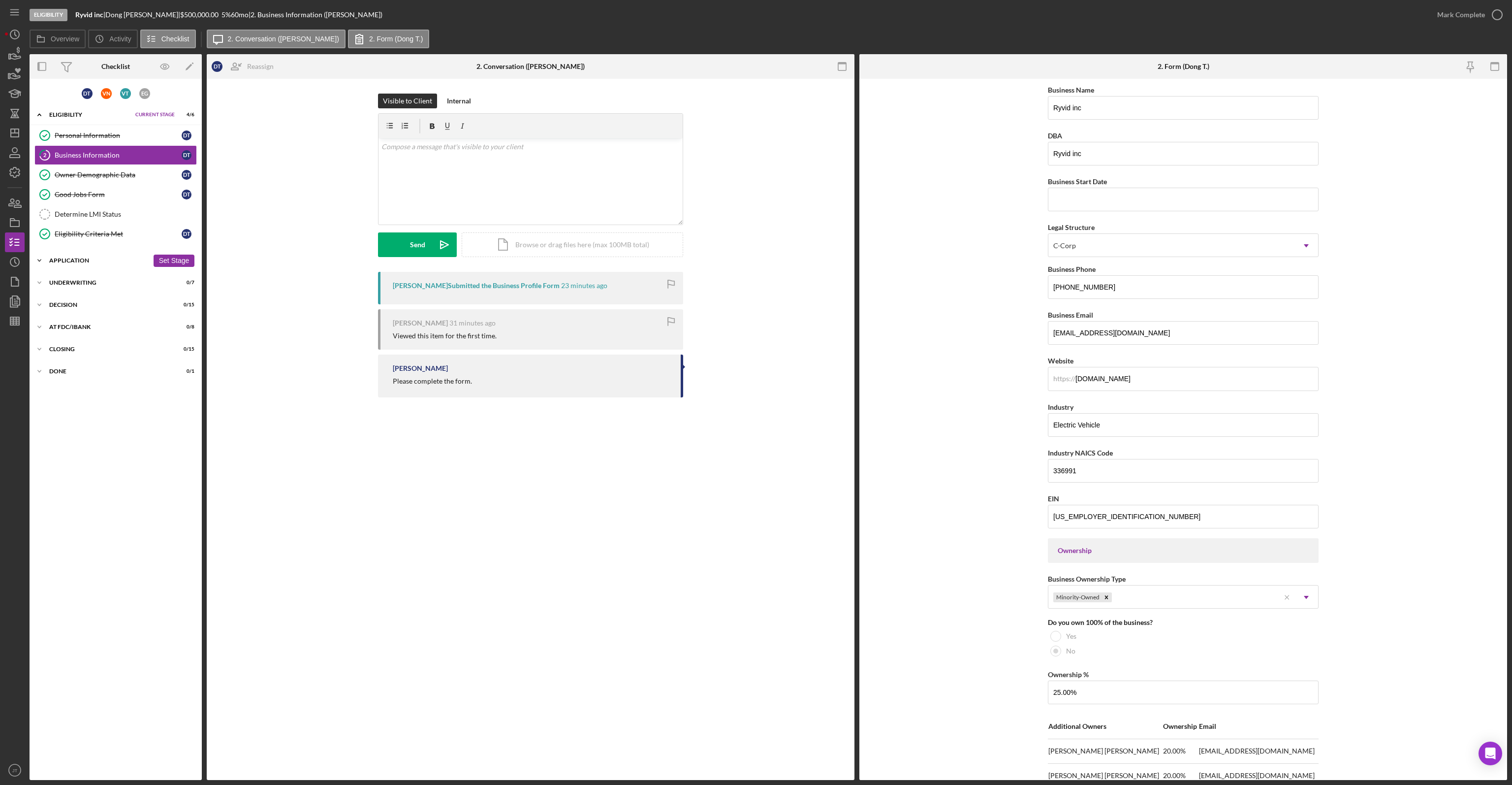
click at [82, 261] on div "Icon/Expander Application 0 / 13 Set Stage" at bounding box center [115, 260] width 172 height 20
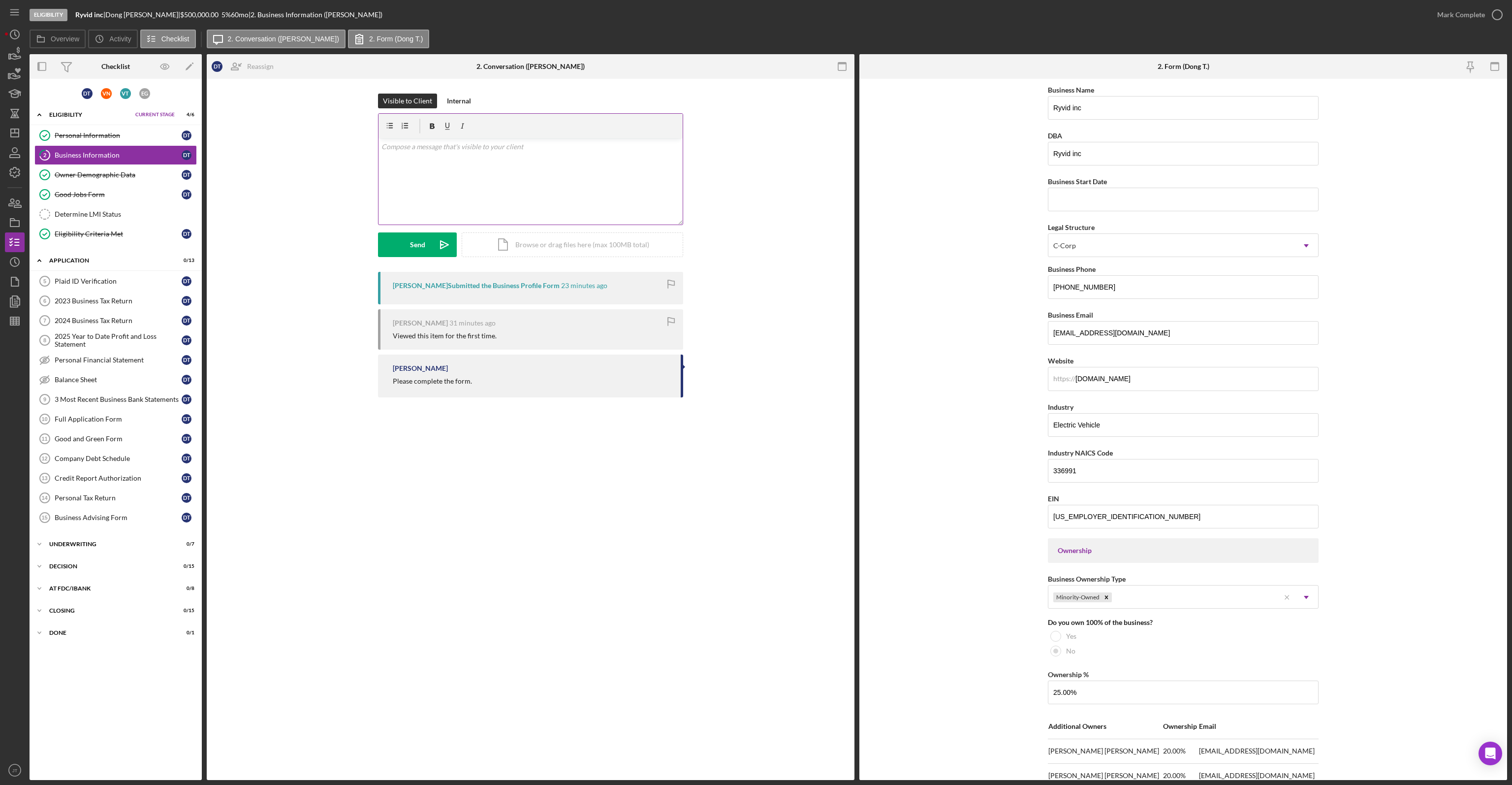
click at [573, 162] on div "v Color teal Color pink Remove color Add row above Add row below Add column bef…" at bounding box center [531, 181] width 304 height 86
click at [380, 147] on div "v Color teal Color pink Remove color Add row above Add row below Add column bef…" at bounding box center [531, 181] width 304 height 86
click at [582, 173] on p "https://verify.plaid.com/verify/idv_cSuCo5EKUkNpPc?key=b338ba2164582931c826a815…" at bounding box center [538, 162] width 284 height 33
click at [566, 164] on p "https://verify.plaid.com/verify/idv_cSuCo5EKUkNpPc?key=b338ba2164582931c826a815…" at bounding box center [538, 162] width 284 height 33
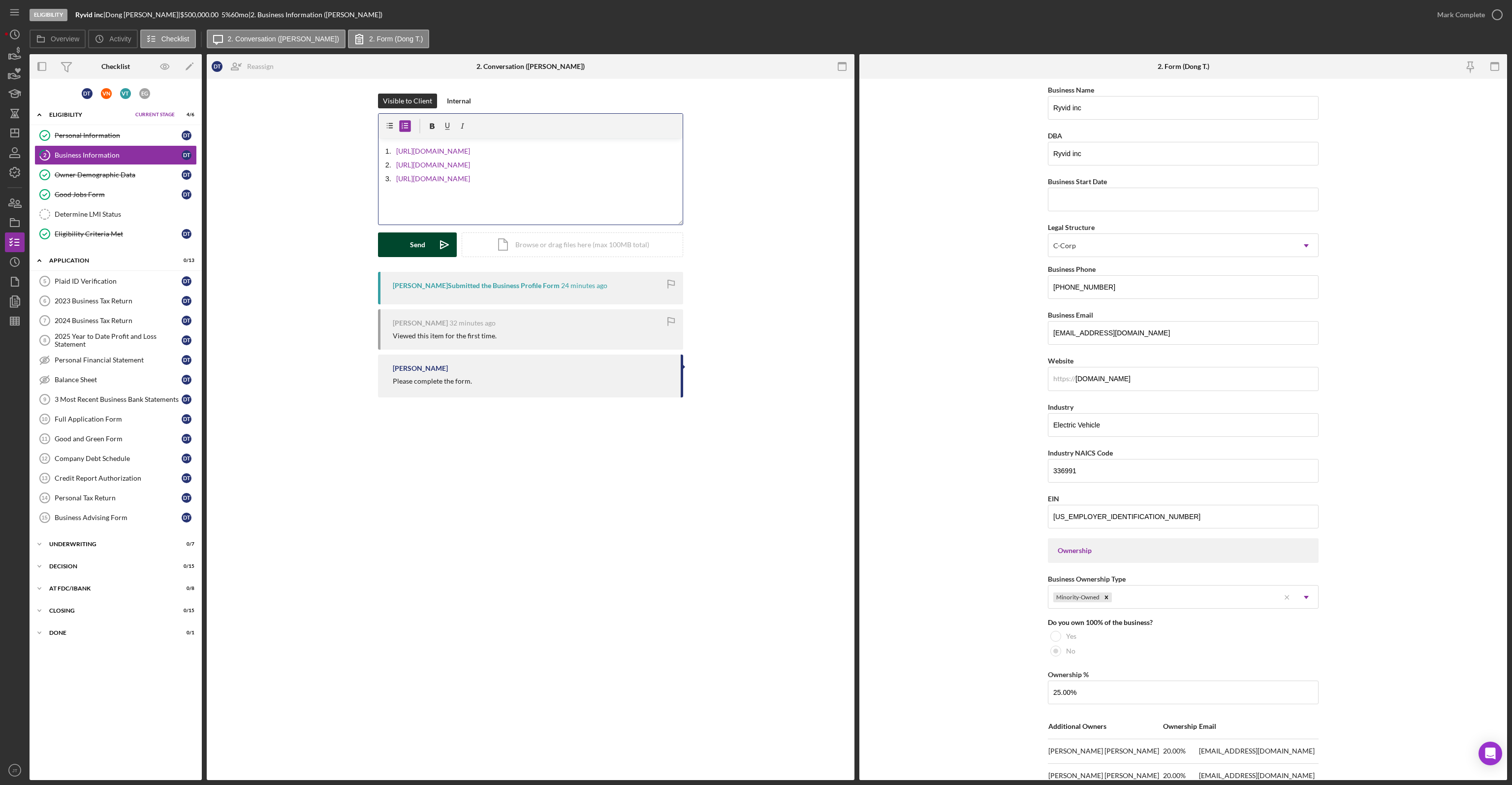
click at [444, 241] on icon "Icon/icon-invite-send" at bounding box center [444, 244] width 24 height 25
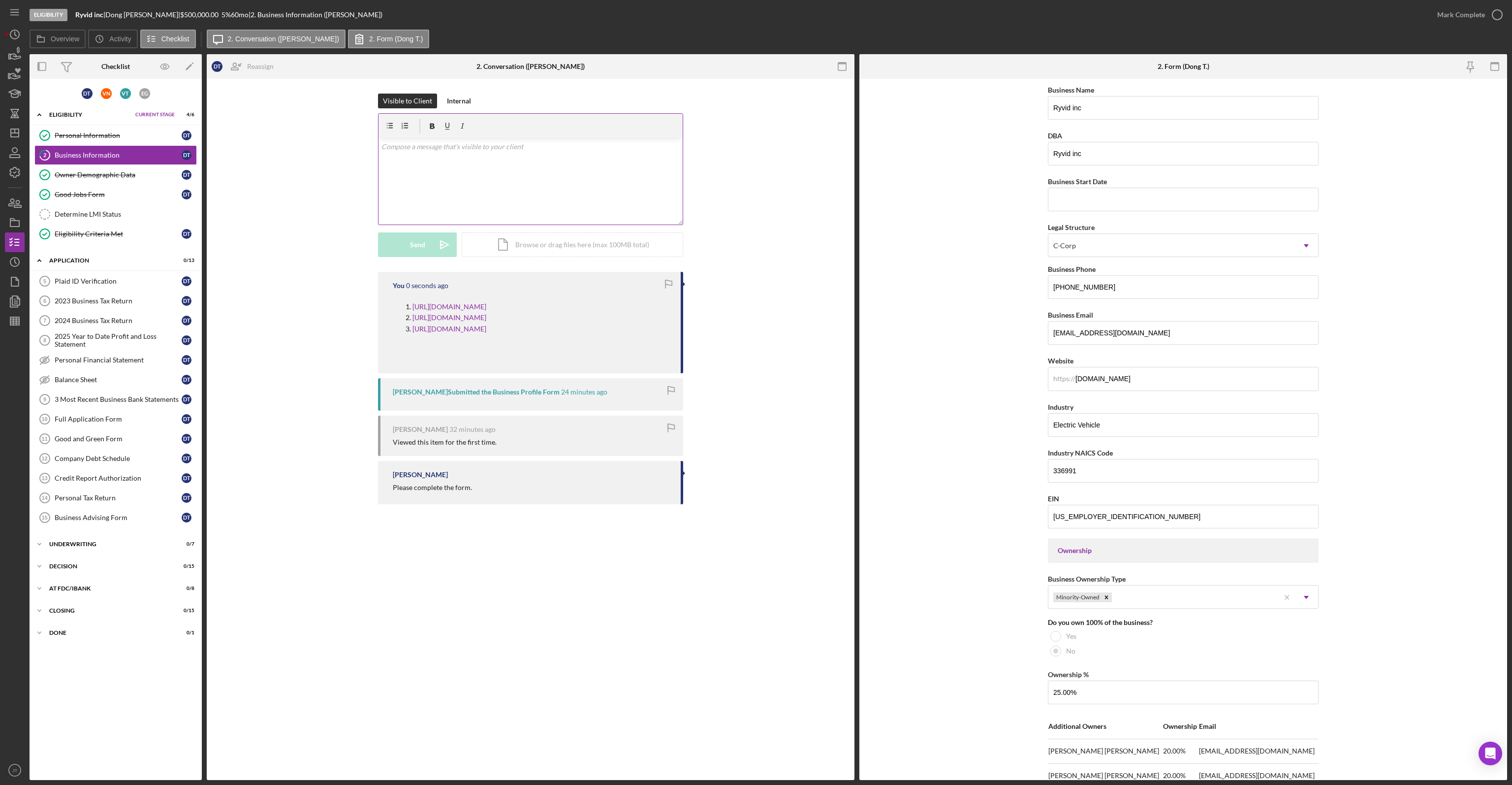
click at [475, 184] on div "v Color teal Color pink Remove color Add row above Add row below Add column bef…" at bounding box center [531, 181] width 304 height 86
drag, startPoint x: 568, startPoint y: 361, endPoint x: 381, endPoint y: 301, distance: 196.4
click at [381, 301] on div "You 6 seconds ago https://verify.plaid.com/verify/idv_cSuCo5EKUkNpPc?key=b338ba…" at bounding box center [531, 321] width 305 height 102
copy ol "https://verify.plaid.com/verify/idv_cSuCo5EKUkNpPc?key=b338ba2164582931c826a815…"
click at [96, 280] on div "Plaid ID Verification" at bounding box center [118, 281] width 127 height 8
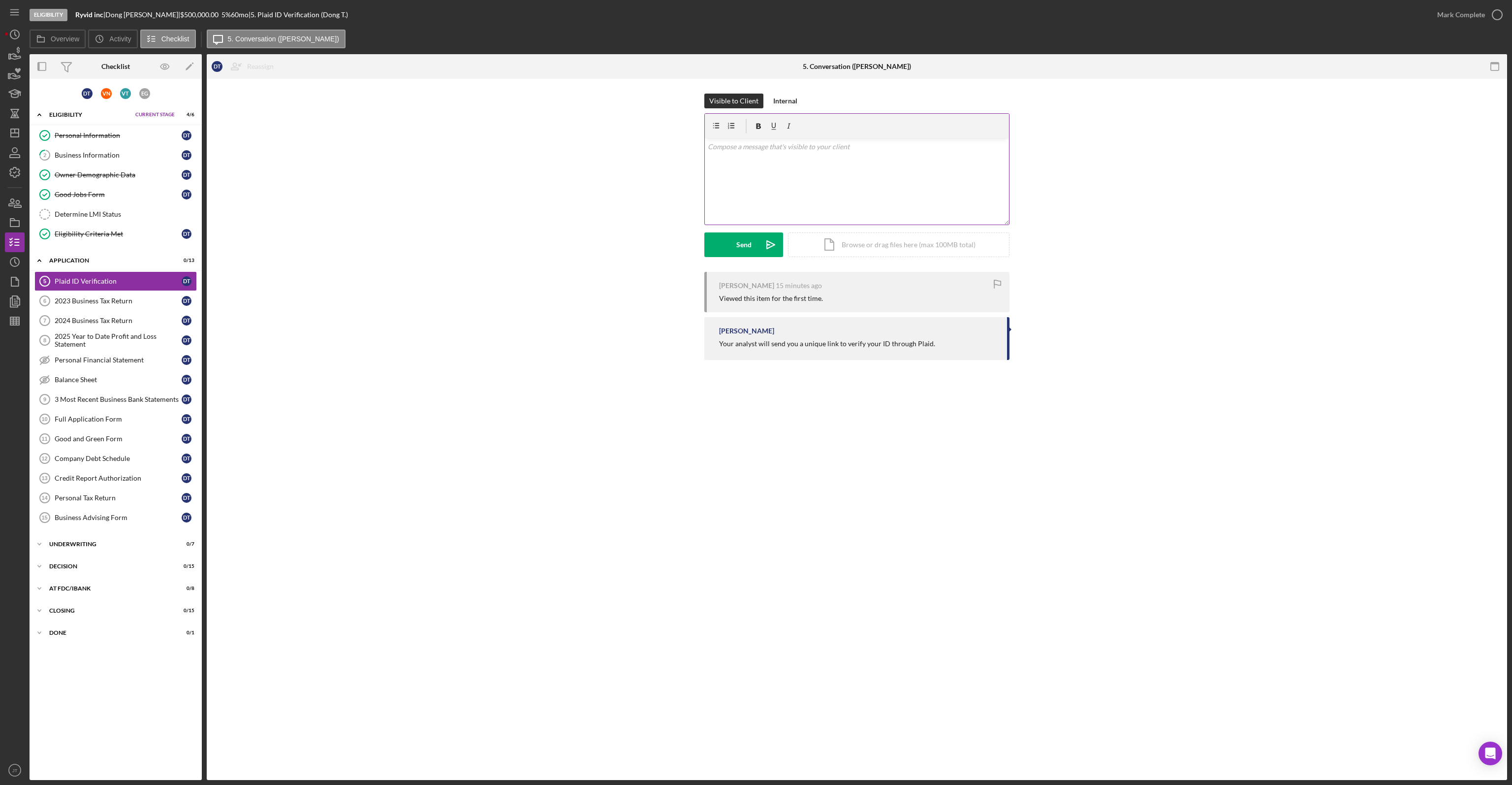
click at [839, 157] on div "v Color teal Color pink Remove color Add row above Add row below Add column bef…" at bounding box center [857, 181] width 304 height 86
click at [757, 239] on button "Send Icon/icon-invite-send" at bounding box center [743, 244] width 78 height 25
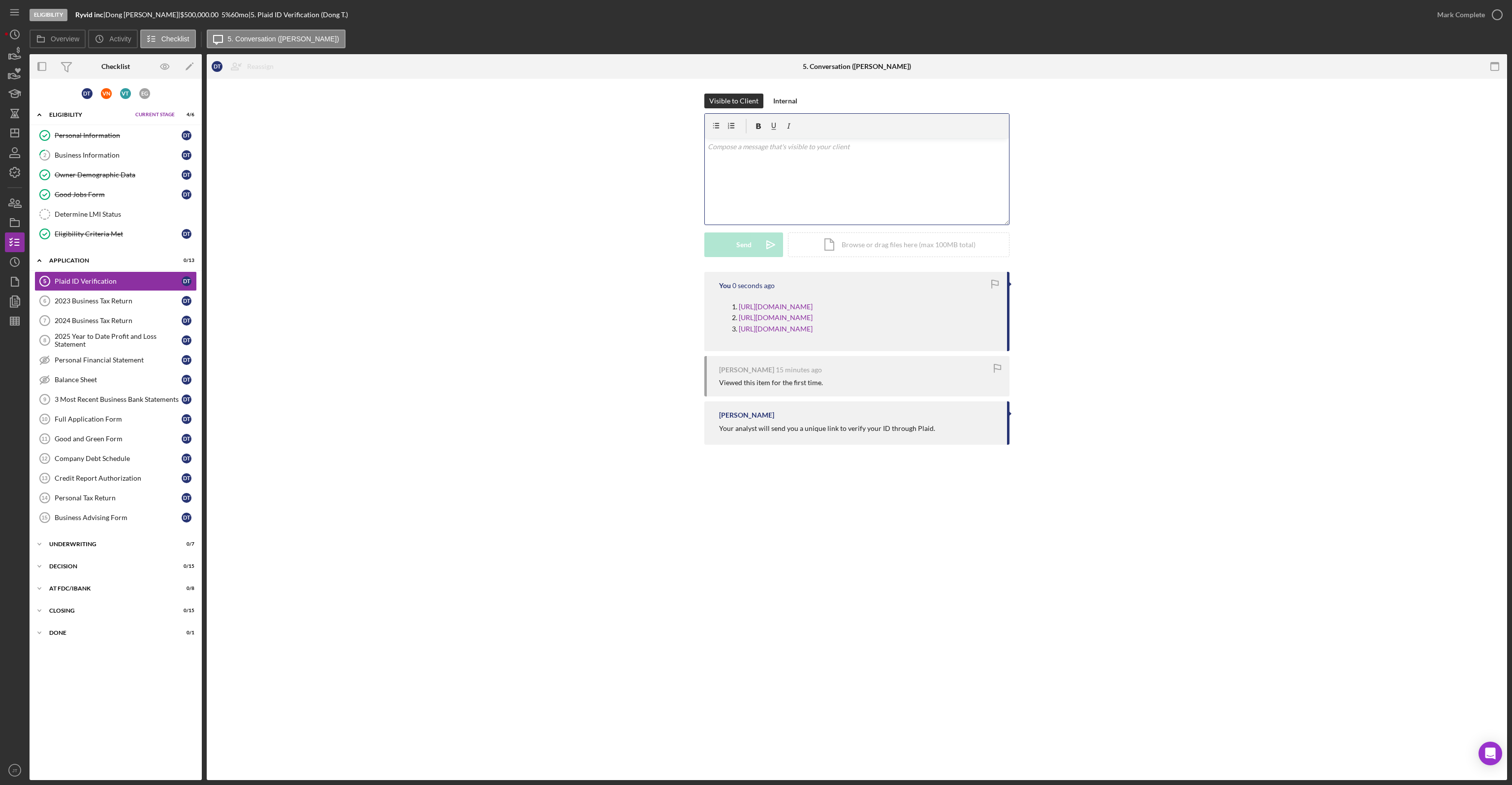
click at [760, 178] on div "v Color teal Color pink Remove color Add row above Add row below Add column bef…" at bounding box center [857, 181] width 304 height 86
click at [748, 246] on div "Send" at bounding box center [744, 244] width 15 height 25
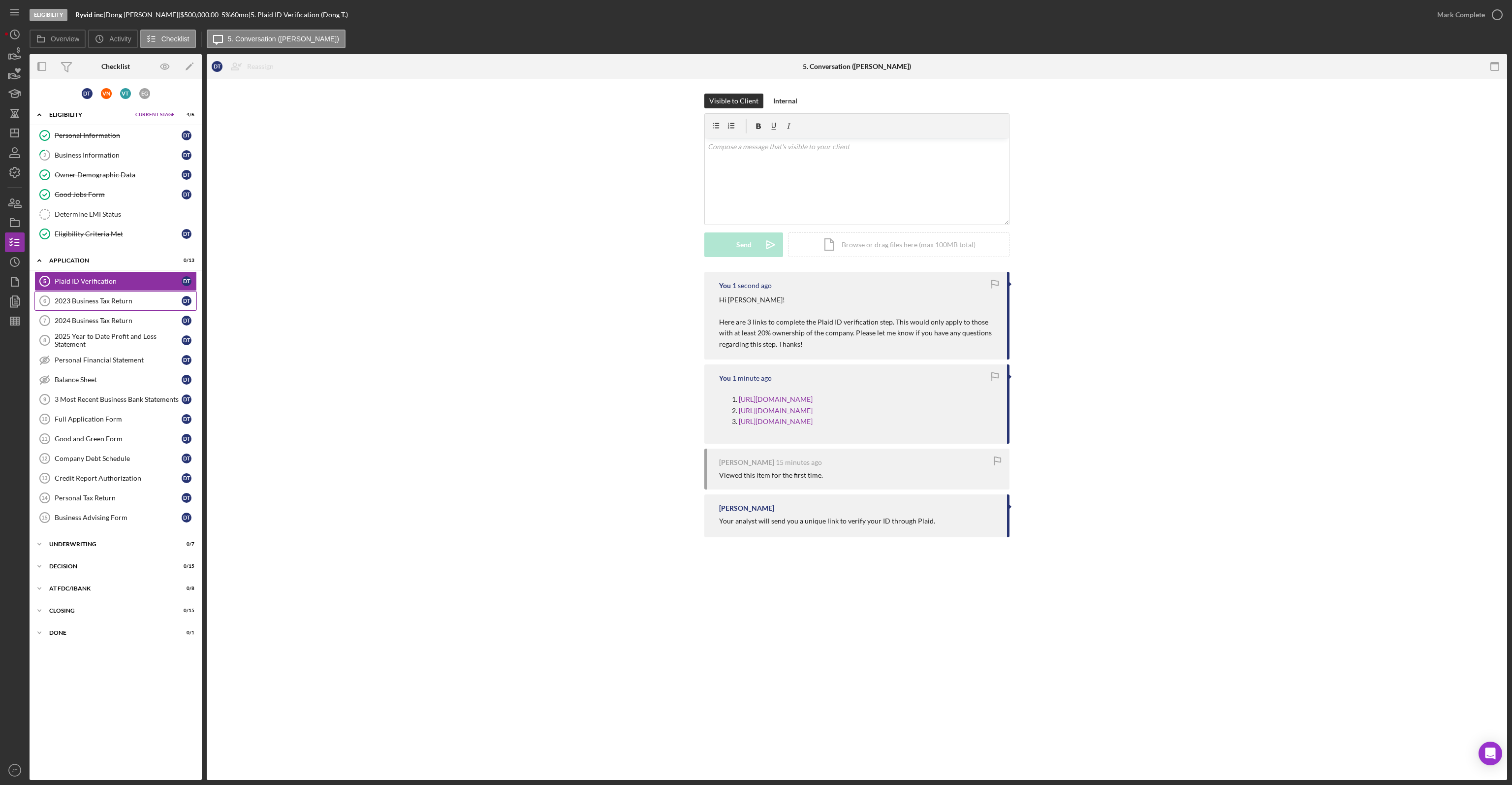
click at [121, 293] on link "2023 Business Tax Return 6 2023 Business Tax Return D T" at bounding box center [115, 300] width 162 height 20
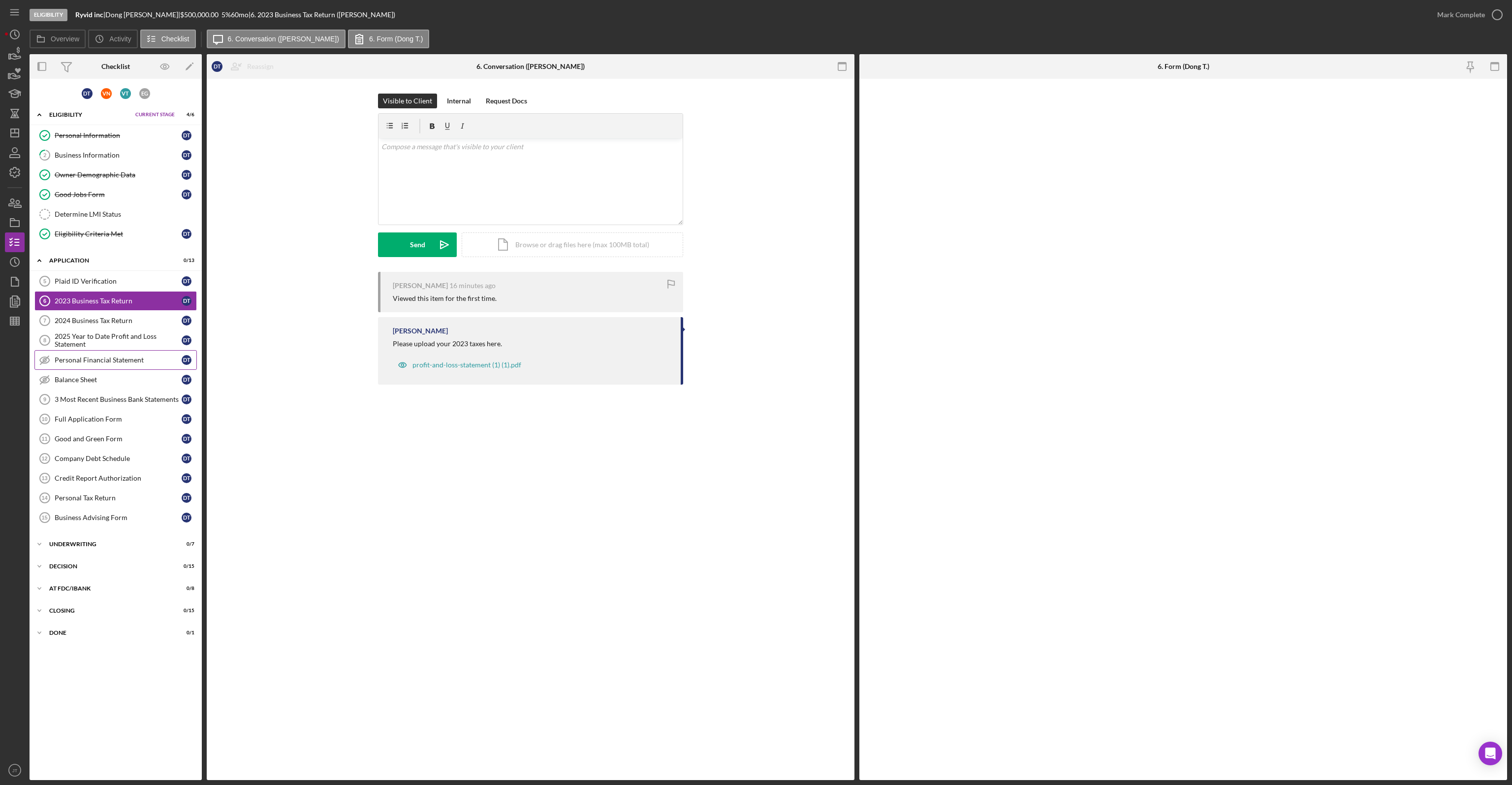
click at [87, 351] on link "Personal Financial Statement Personal Financial Statement D T" at bounding box center [115, 360] width 162 height 20
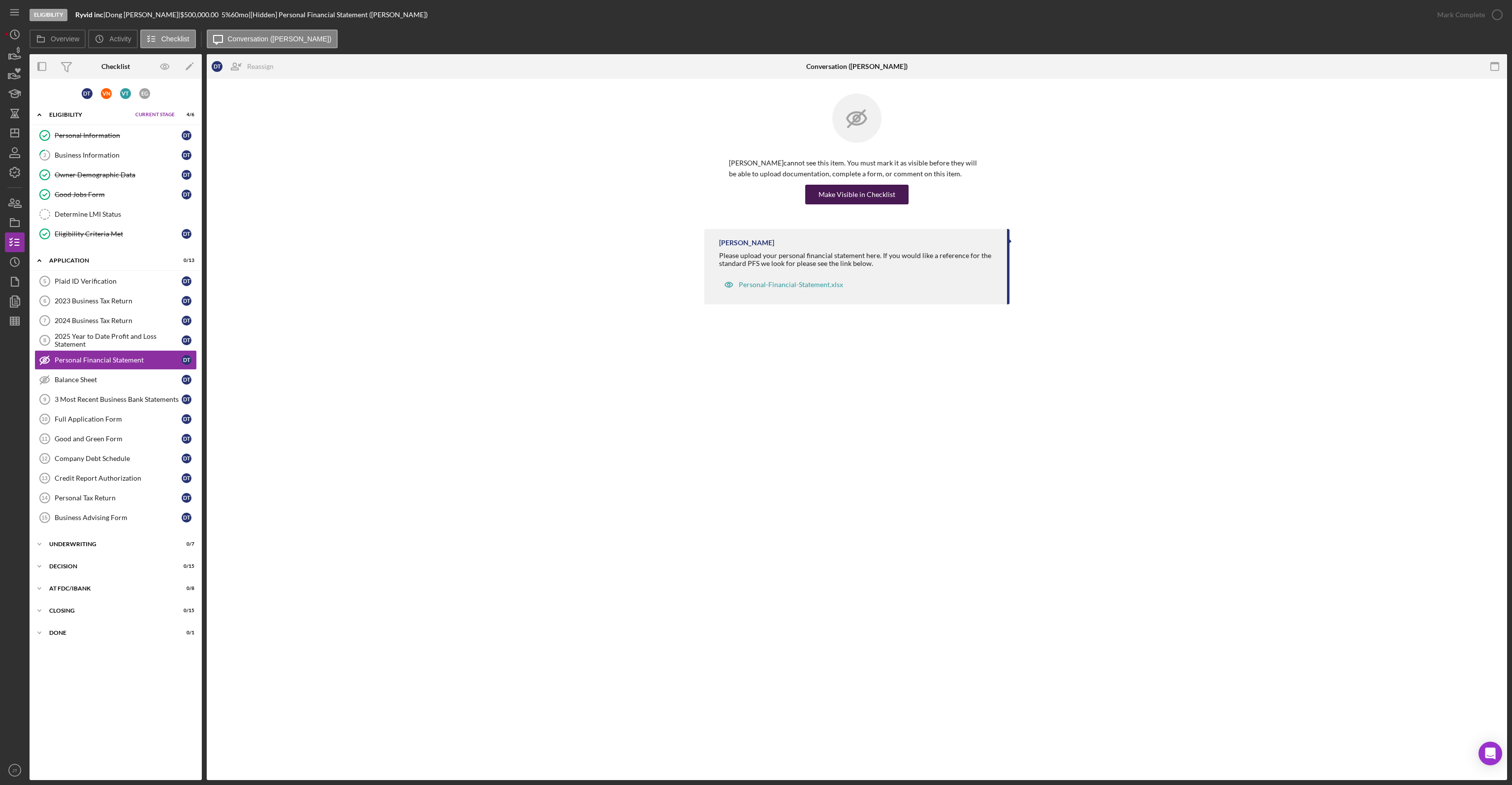
click at [906, 202] on div "Make Visible in Checklist" at bounding box center [857, 195] width 256 height 20
click at [883, 199] on div "Make Visible in Checklist" at bounding box center [857, 195] width 77 height 20
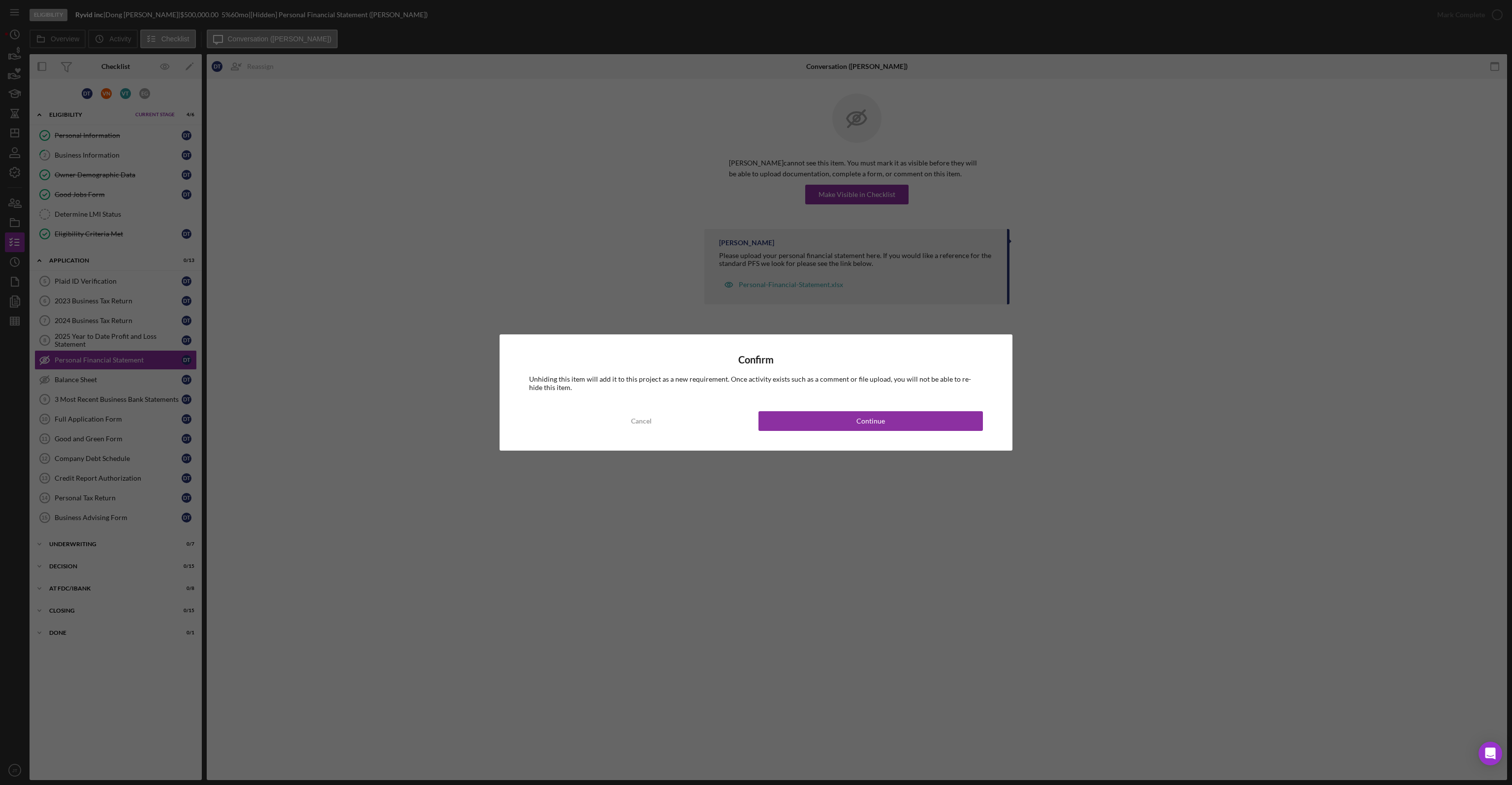
click at [855, 405] on div "Confirm Unhiding this item will add it to this project as a new requirement. On…" at bounding box center [756, 391] width 513 height 116
click at [853, 410] on div "Confirm Unhiding this item will add it to this project as a new requirement. On…" at bounding box center [756, 391] width 513 height 116
click at [850, 420] on button "Continue" at bounding box center [870, 421] width 225 height 20
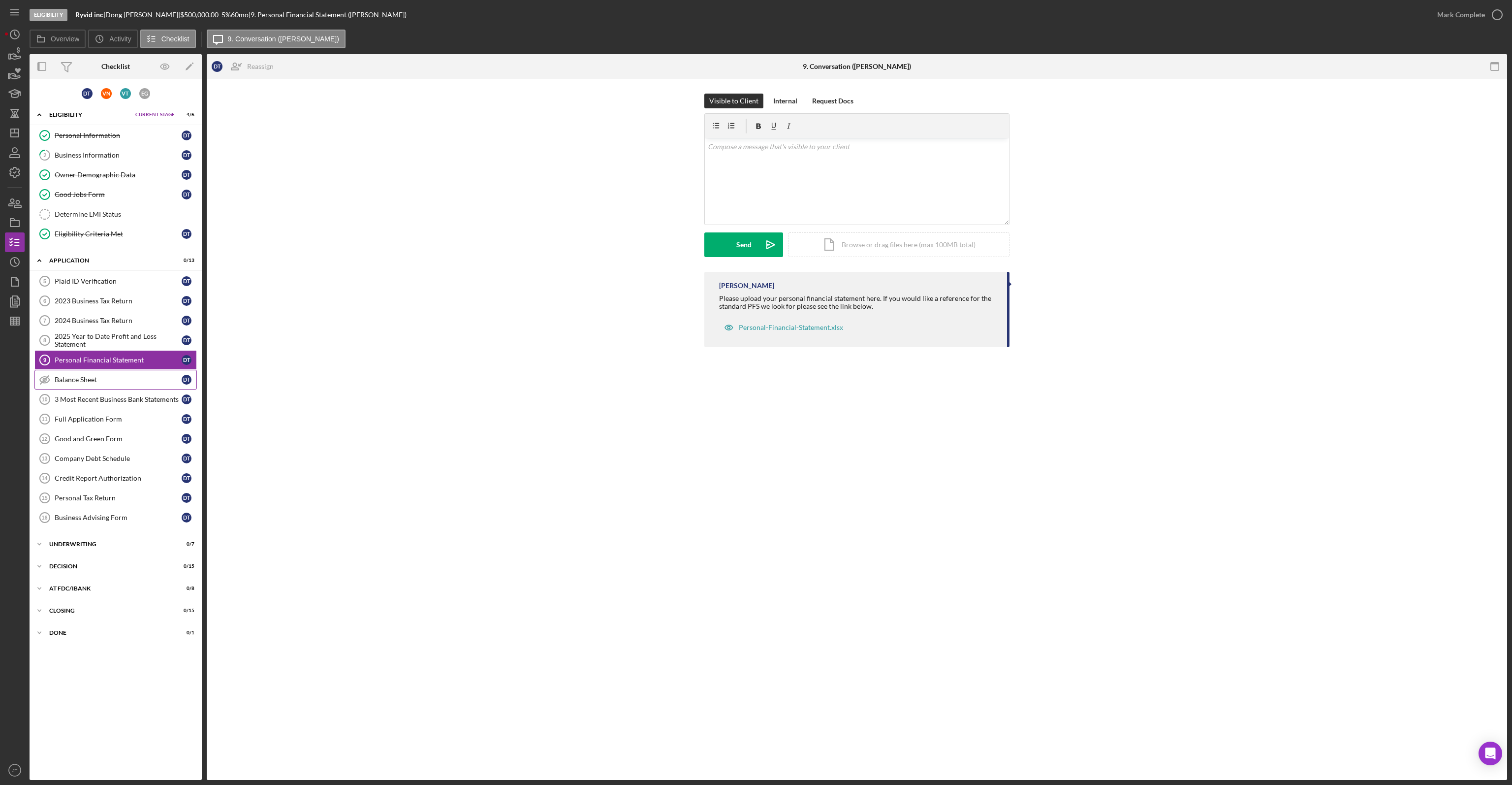
click at [97, 375] on div "Balance Sheet" at bounding box center [118, 379] width 127 height 8
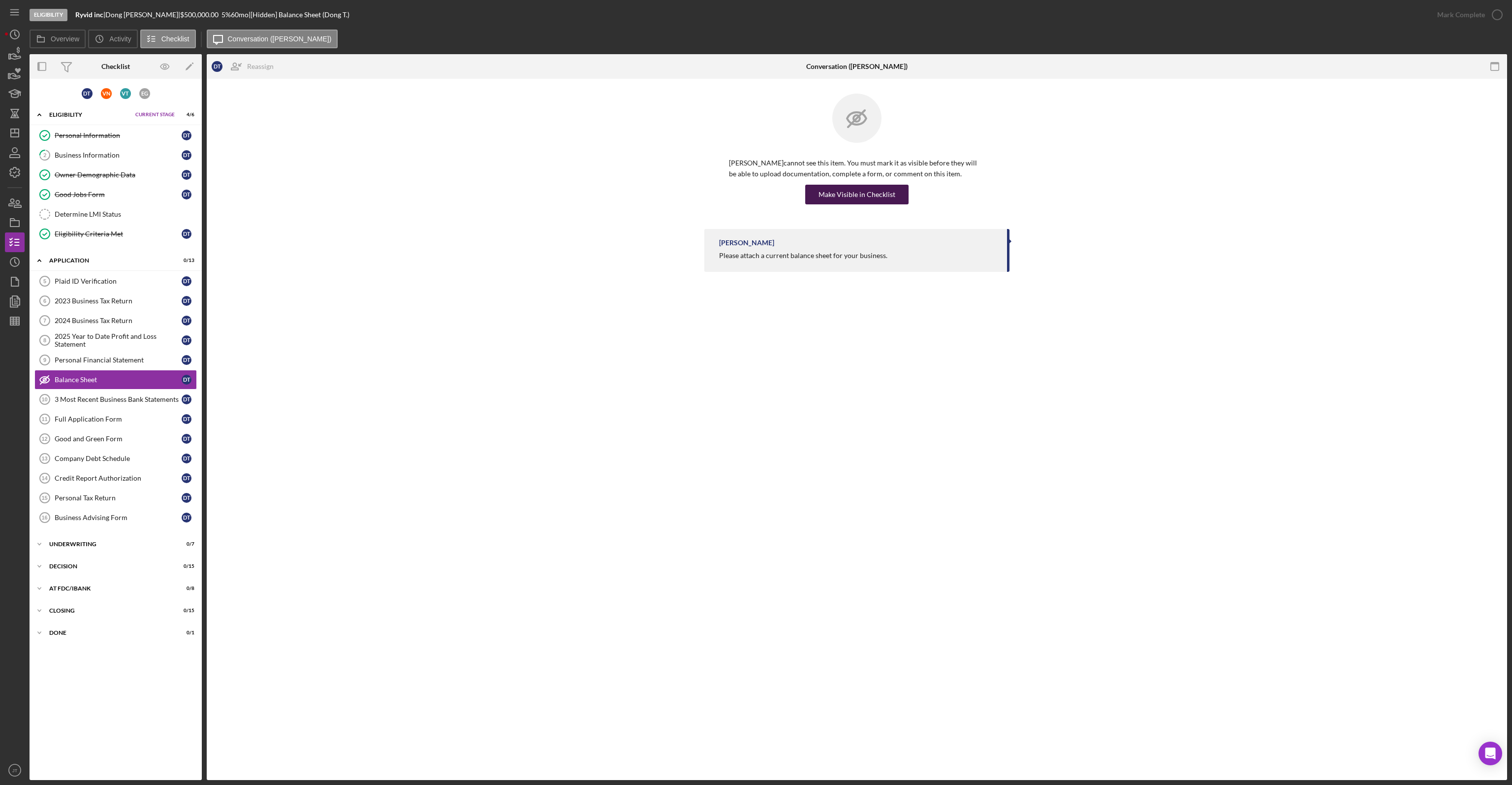
click at [860, 202] on div "Make Visible in Checklist" at bounding box center [857, 195] width 77 height 20
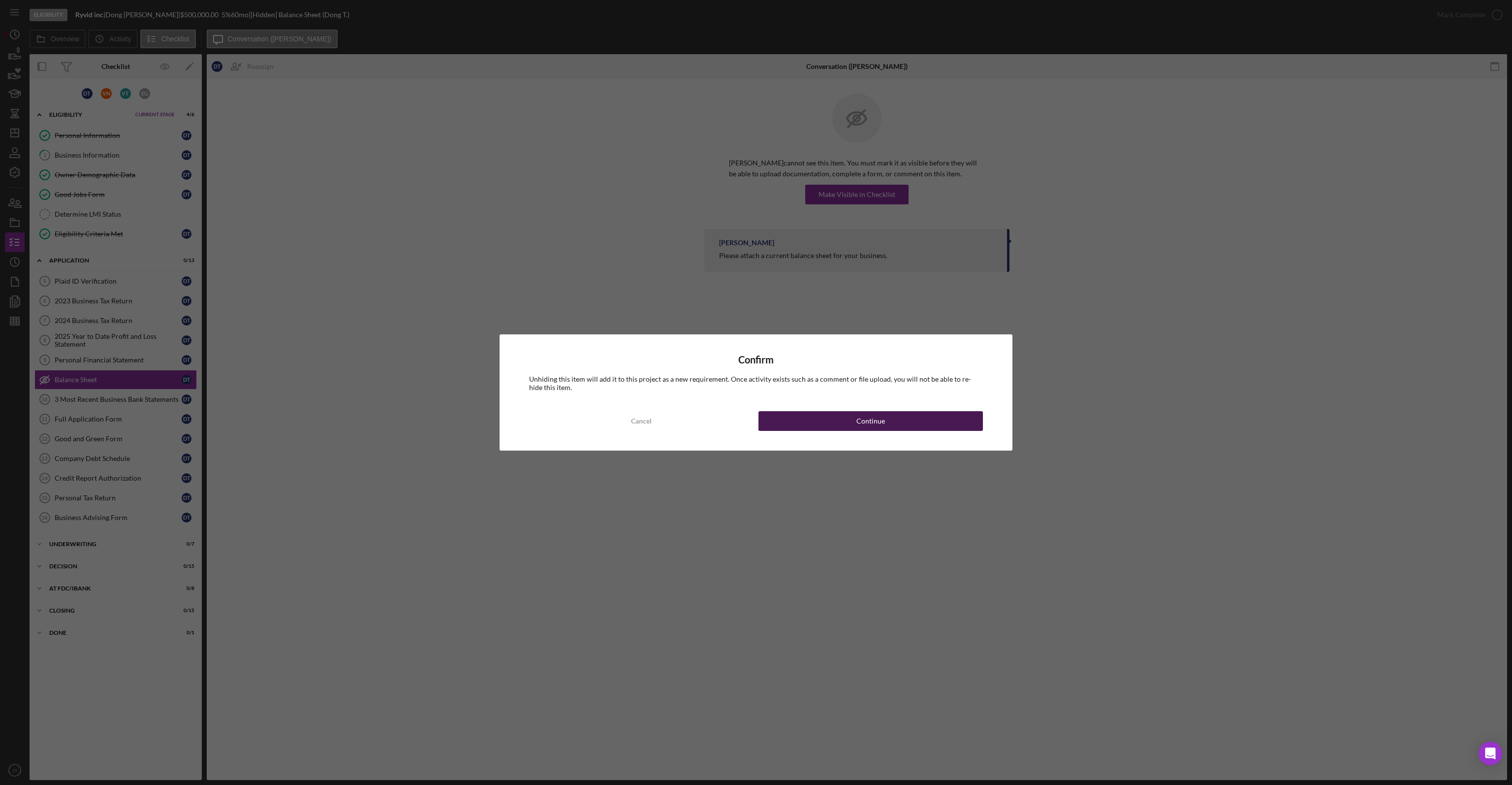
click at [856, 415] on button "Continue" at bounding box center [870, 421] width 225 height 20
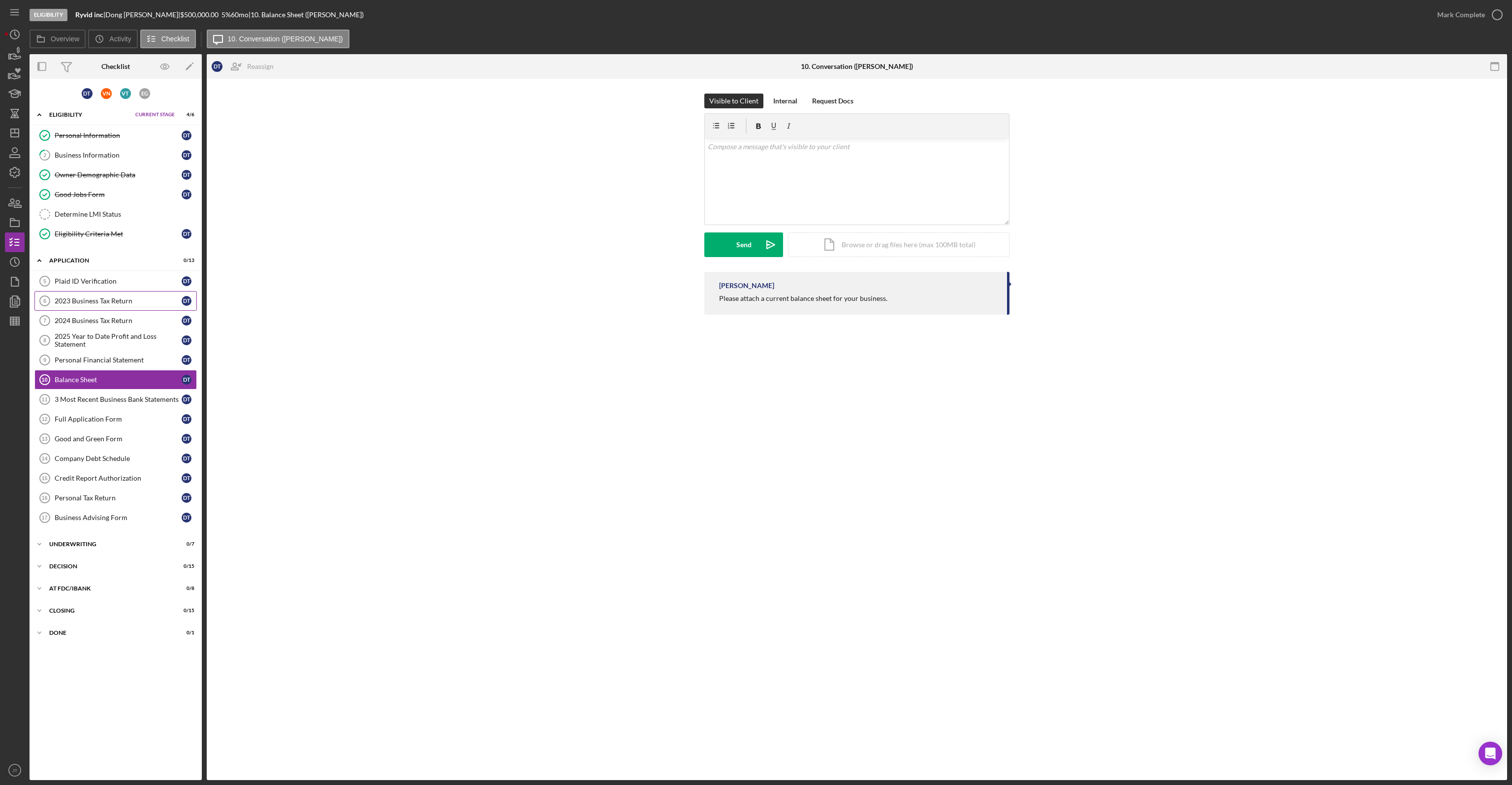
click at [122, 293] on link "2023 Business Tax Return 6 2023 Business Tax Return D T" at bounding box center [115, 300] width 162 height 20
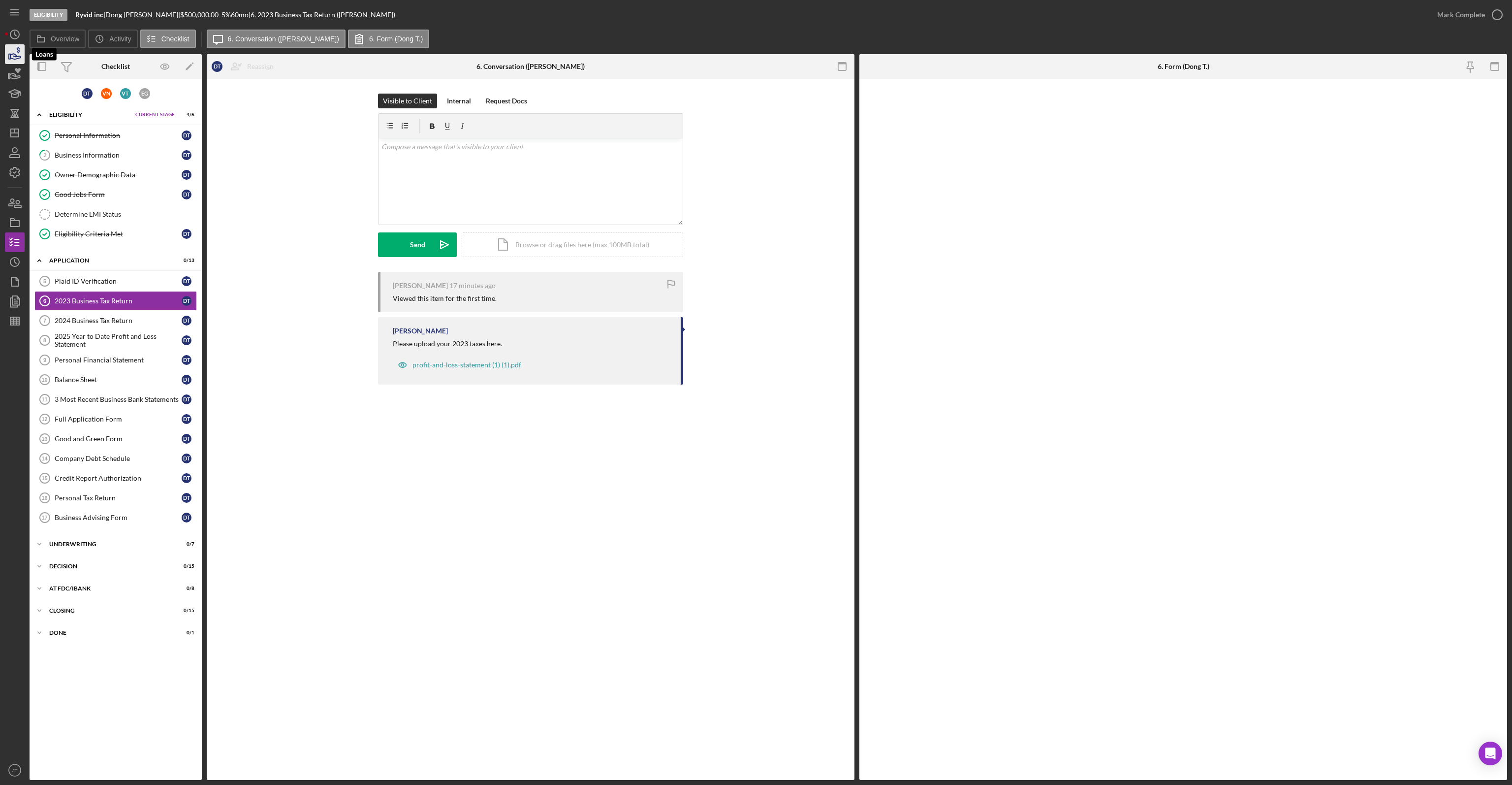
click at [18, 60] on icon "button" at bounding box center [15, 54] width 24 height 25
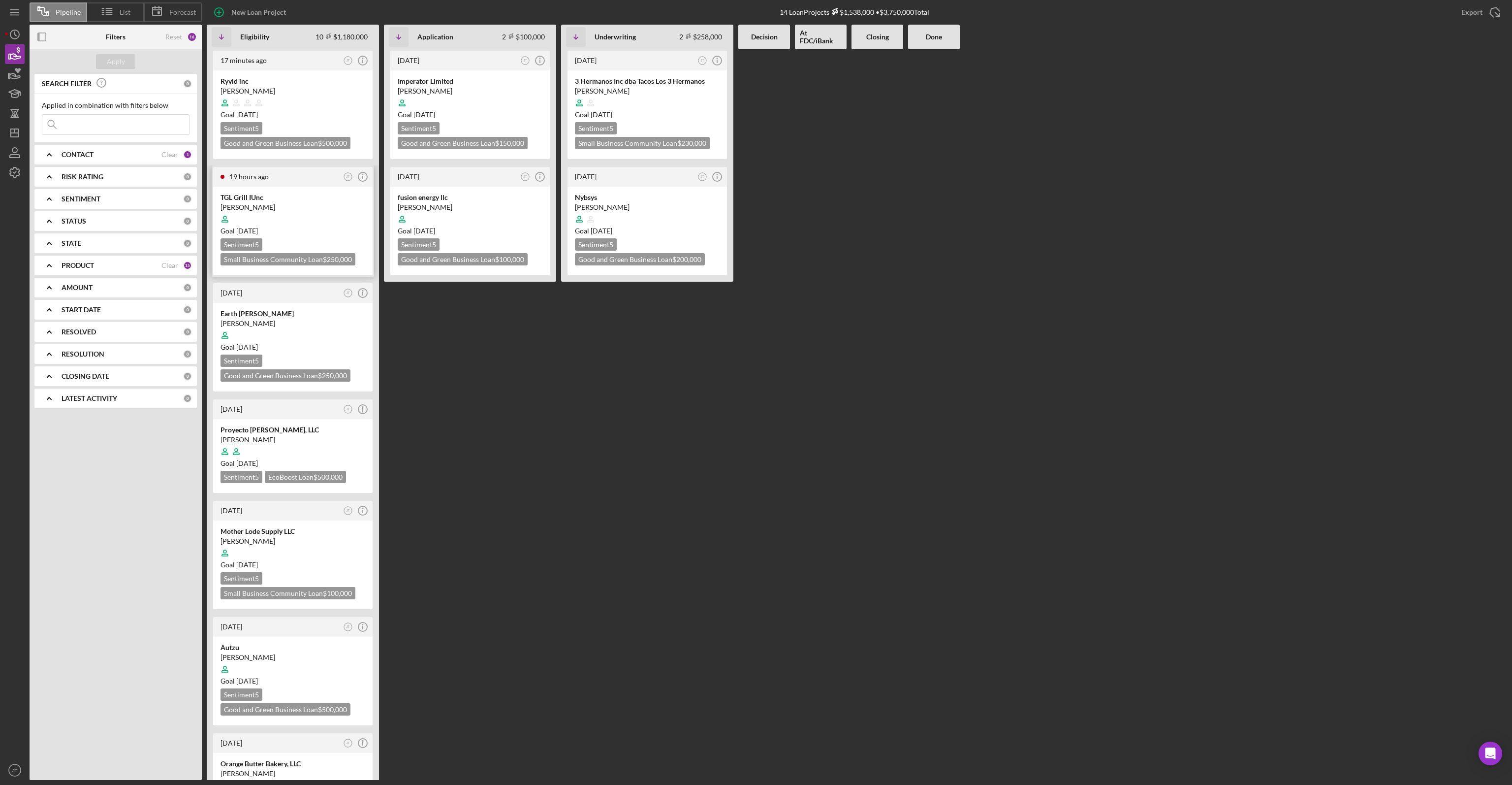
click at [269, 196] on div "TGL Grill IUnc" at bounding box center [293, 197] width 145 height 10
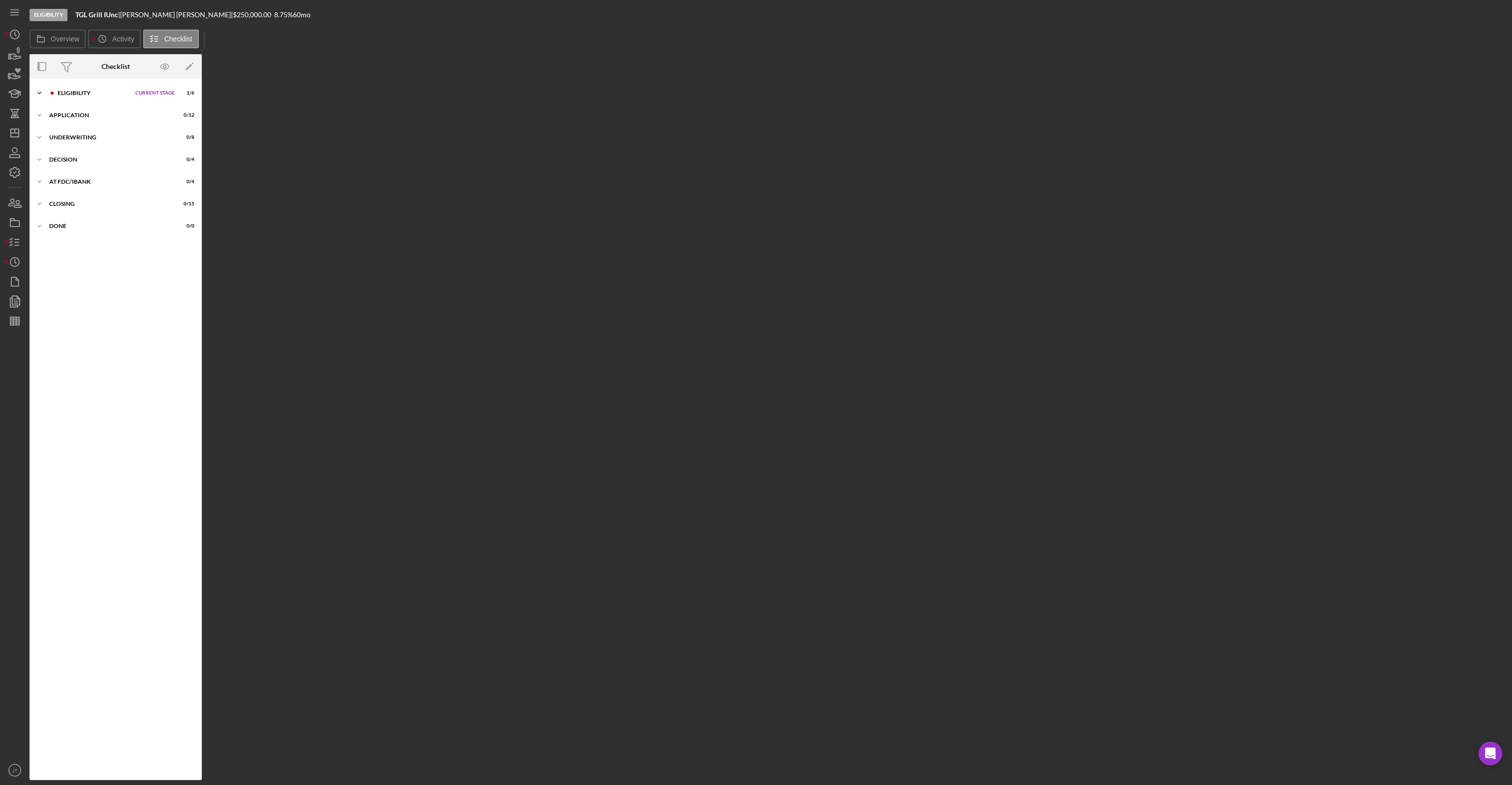
click at [109, 90] on div "Eligibility" at bounding box center [94, 93] width 73 height 6
click at [86, 157] on link "3 Good Jobs Form M L" at bounding box center [115, 153] width 162 height 20
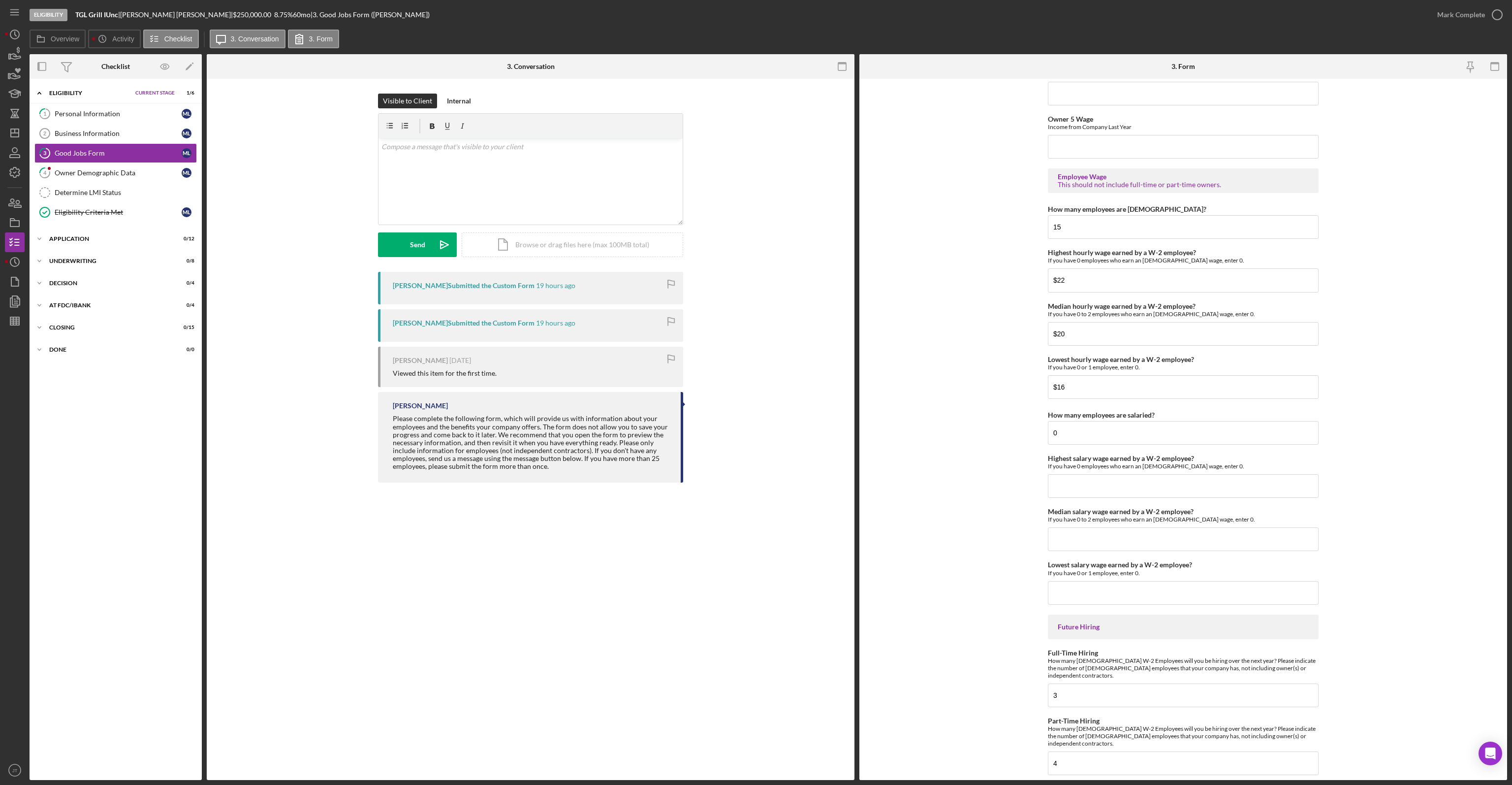
scroll to position [1798, 0]
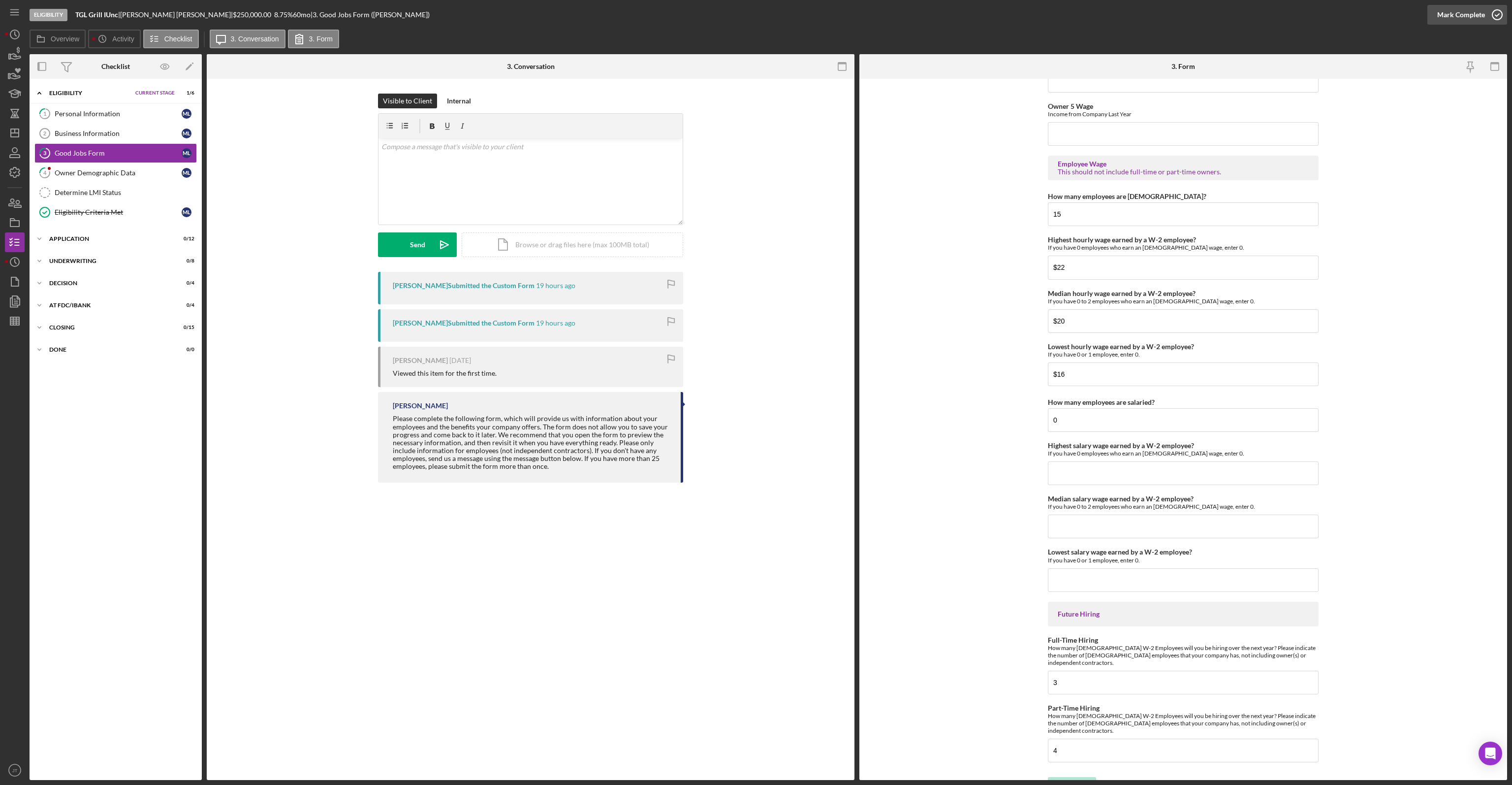
drag, startPoint x: 1464, startPoint y: 18, endPoint x: 1441, endPoint y: 21, distance: 23.2
click at [1463, 18] on div "Mark Complete" at bounding box center [1461, 15] width 48 height 20
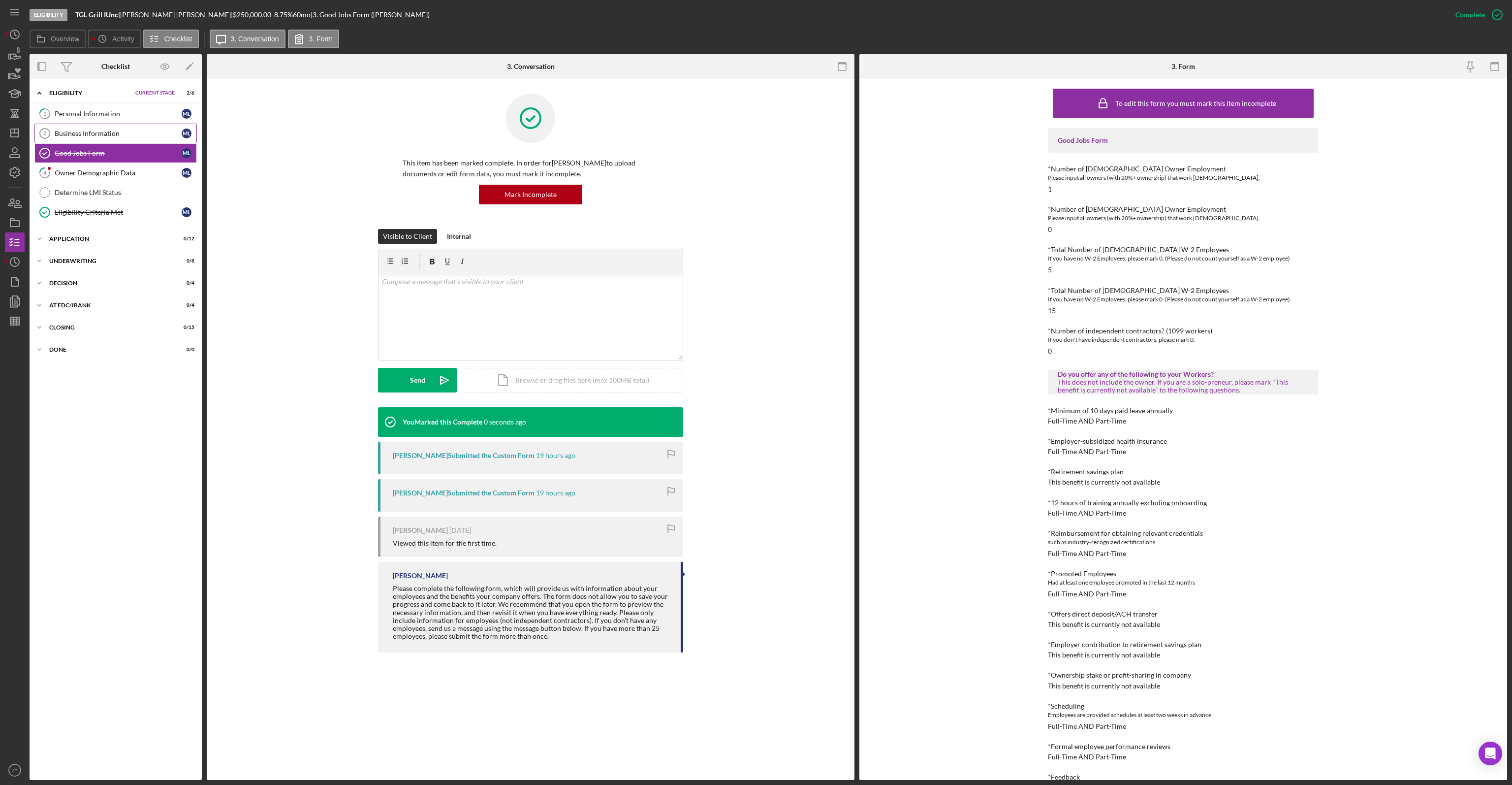
click at [109, 139] on link "Business Information 2 Business Information M L" at bounding box center [115, 133] width 162 height 20
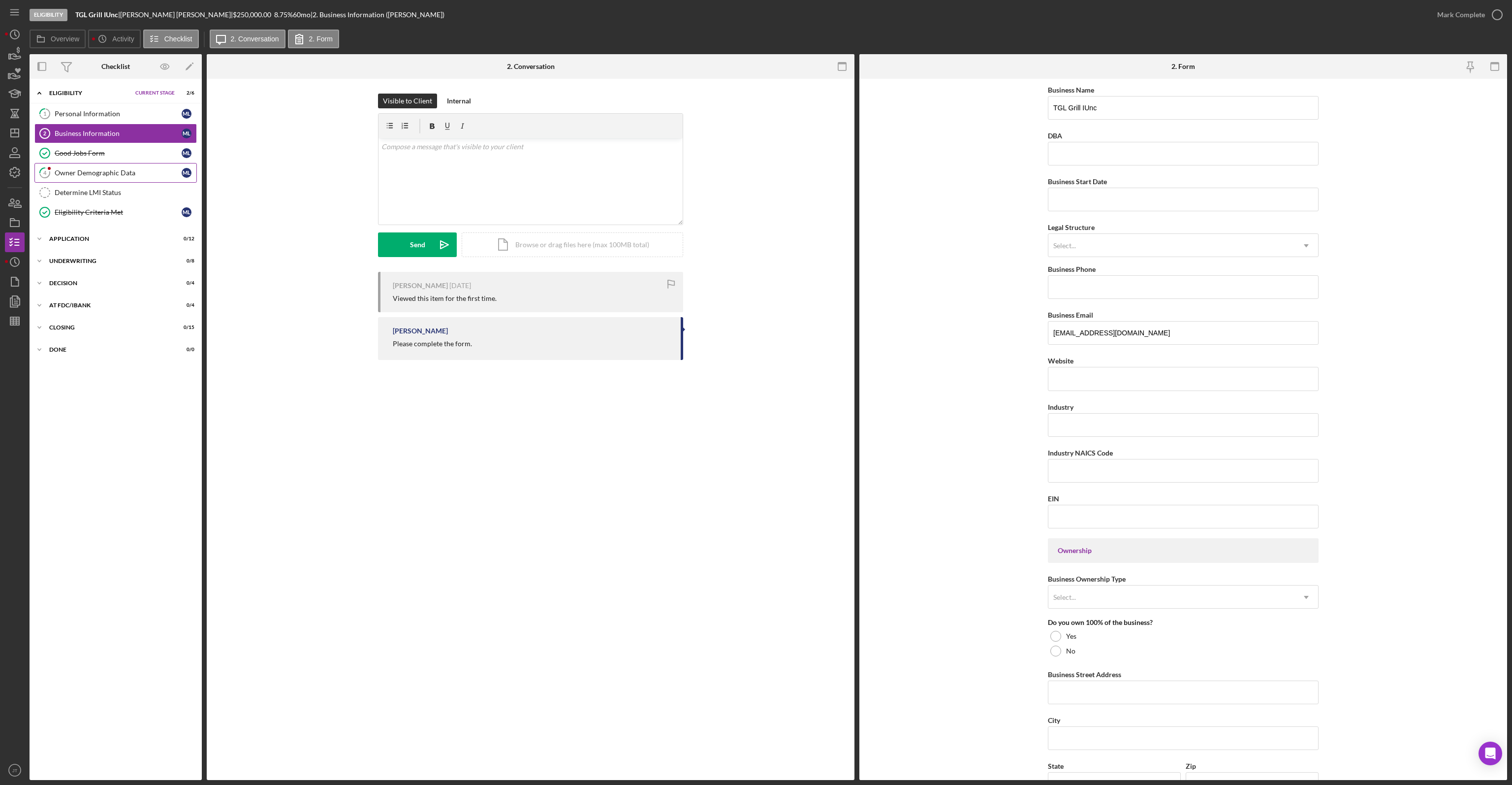
click at [92, 175] on div "Owner Demographic Data" at bounding box center [118, 172] width 127 height 8
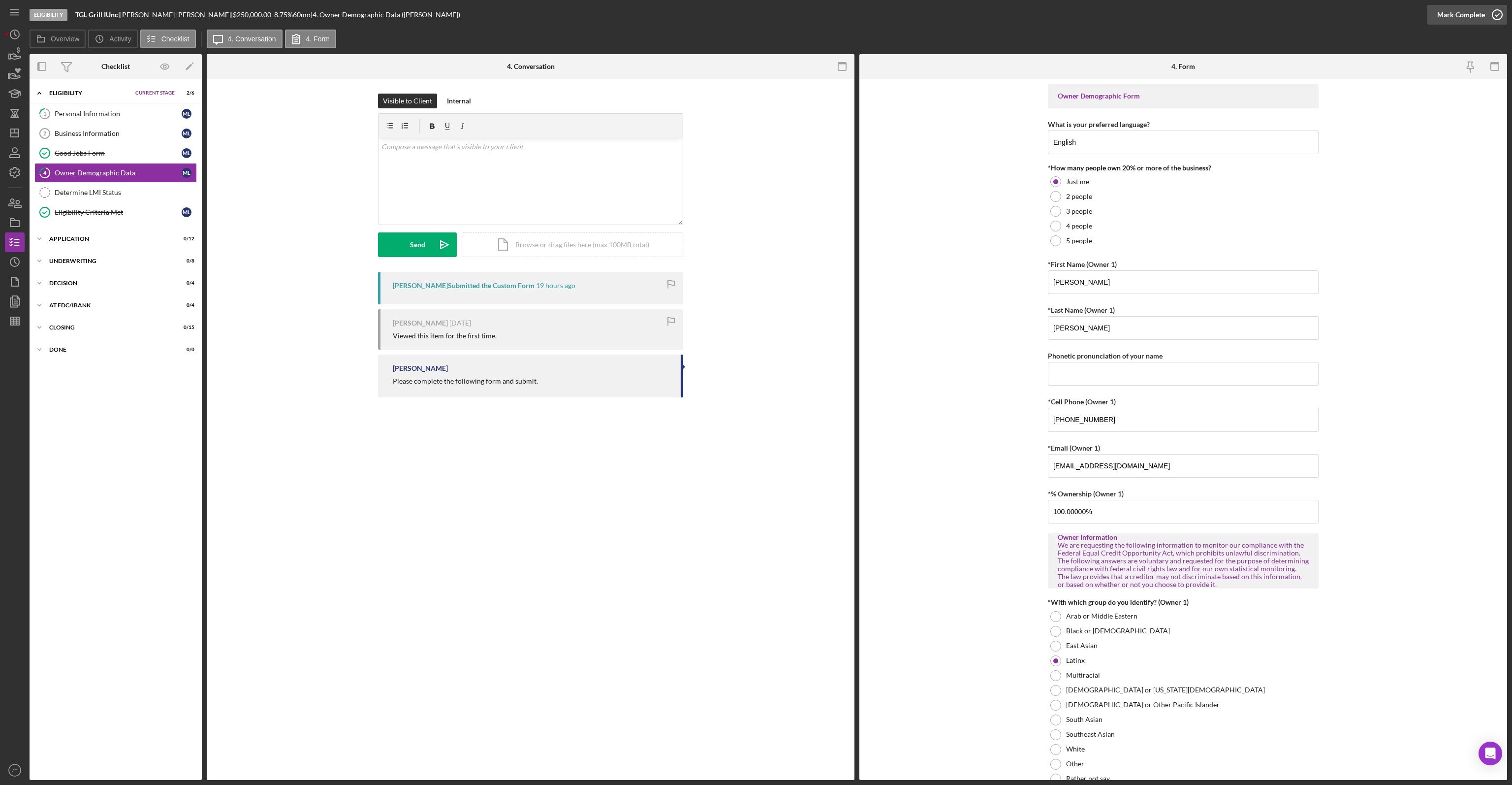
click at [1482, 20] on div "Mark Complete" at bounding box center [1461, 15] width 48 height 20
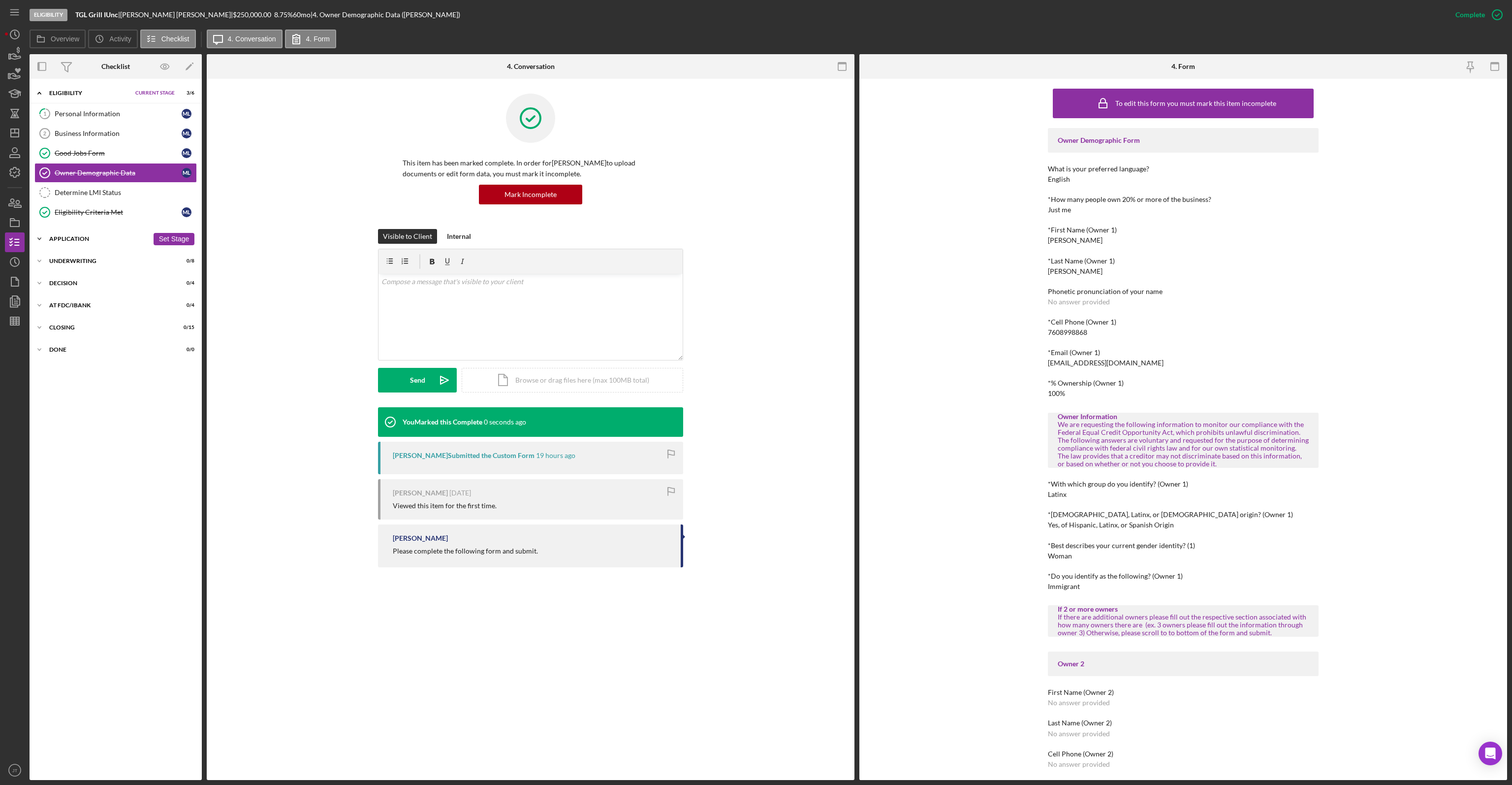
click at [107, 240] on div "Icon/Expander Application 0 / 12 Set Stage" at bounding box center [115, 239] width 172 height 20
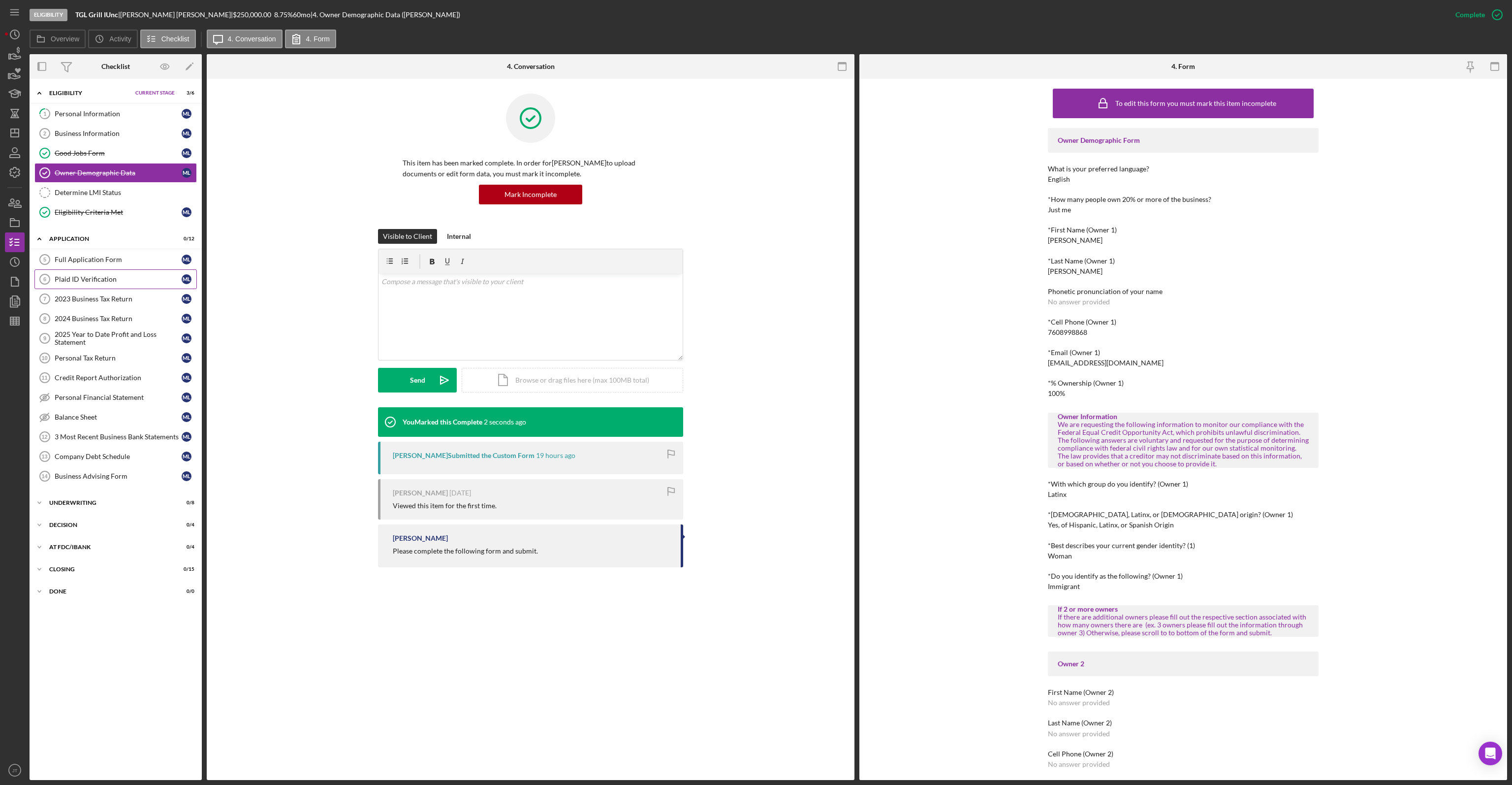
click at [108, 283] on link "Plaid ID Verification 6 Plaid ID Verification M L" at bounding box center [115, 279] width 162 height 20
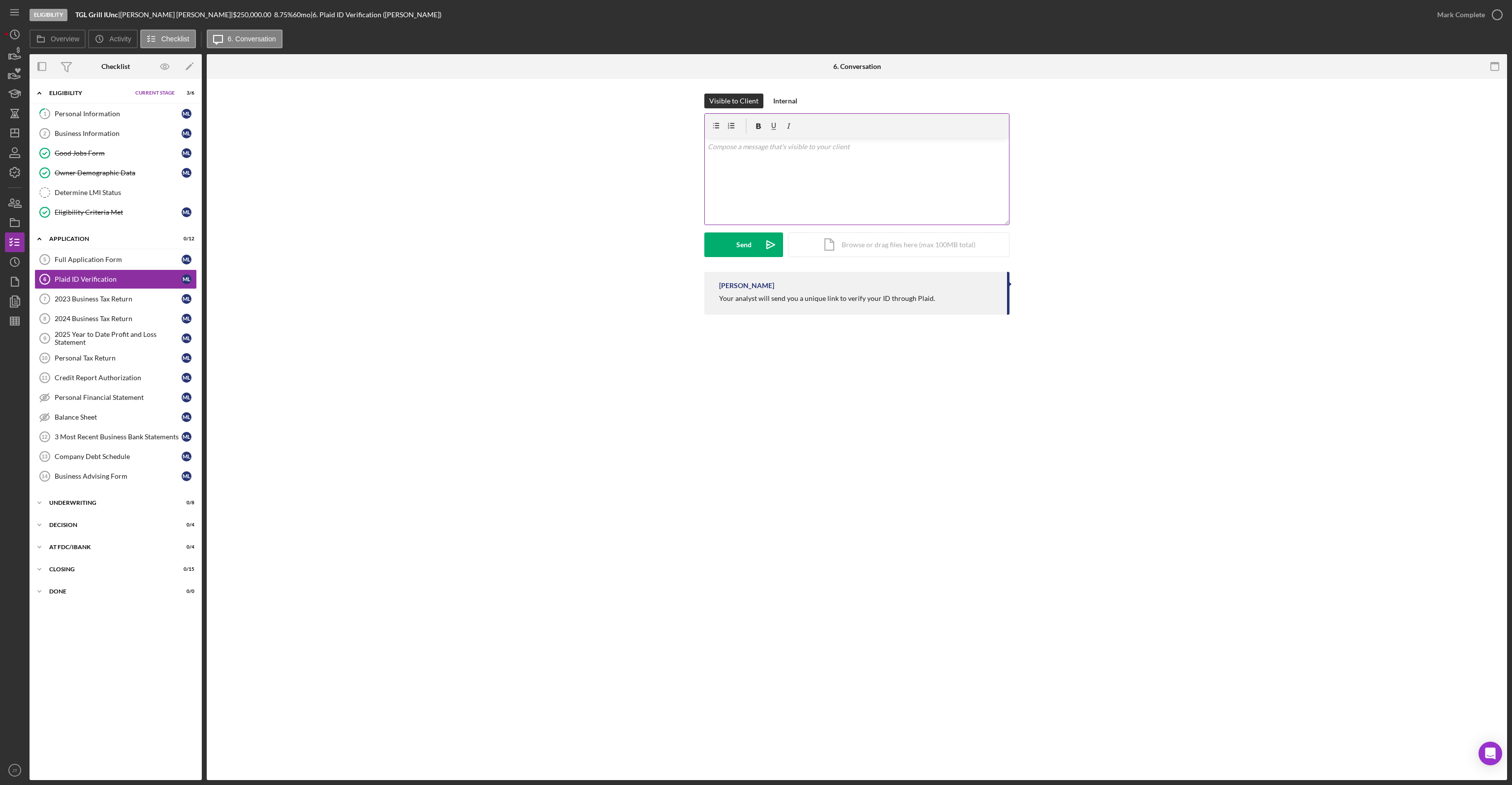
click at [732, 157] on div "v Color teal Color pink Remove color Add row above Add row below Add column bef…" at bounding box center [857, 181] width 304 height 86
drag, startPoint x: 743, startPoint y: 270, endPoint x: 743, endPoint y: 258, distance: 12.0
click at [743, 266] on div "Visible to Client Internal v Color teal Color pink Remove color Add row above A…" at bounding box center [857, 183] width 305 height 178
click at [746, 249] on div "Send" at bounding box center [744, 244] width 15 height 25
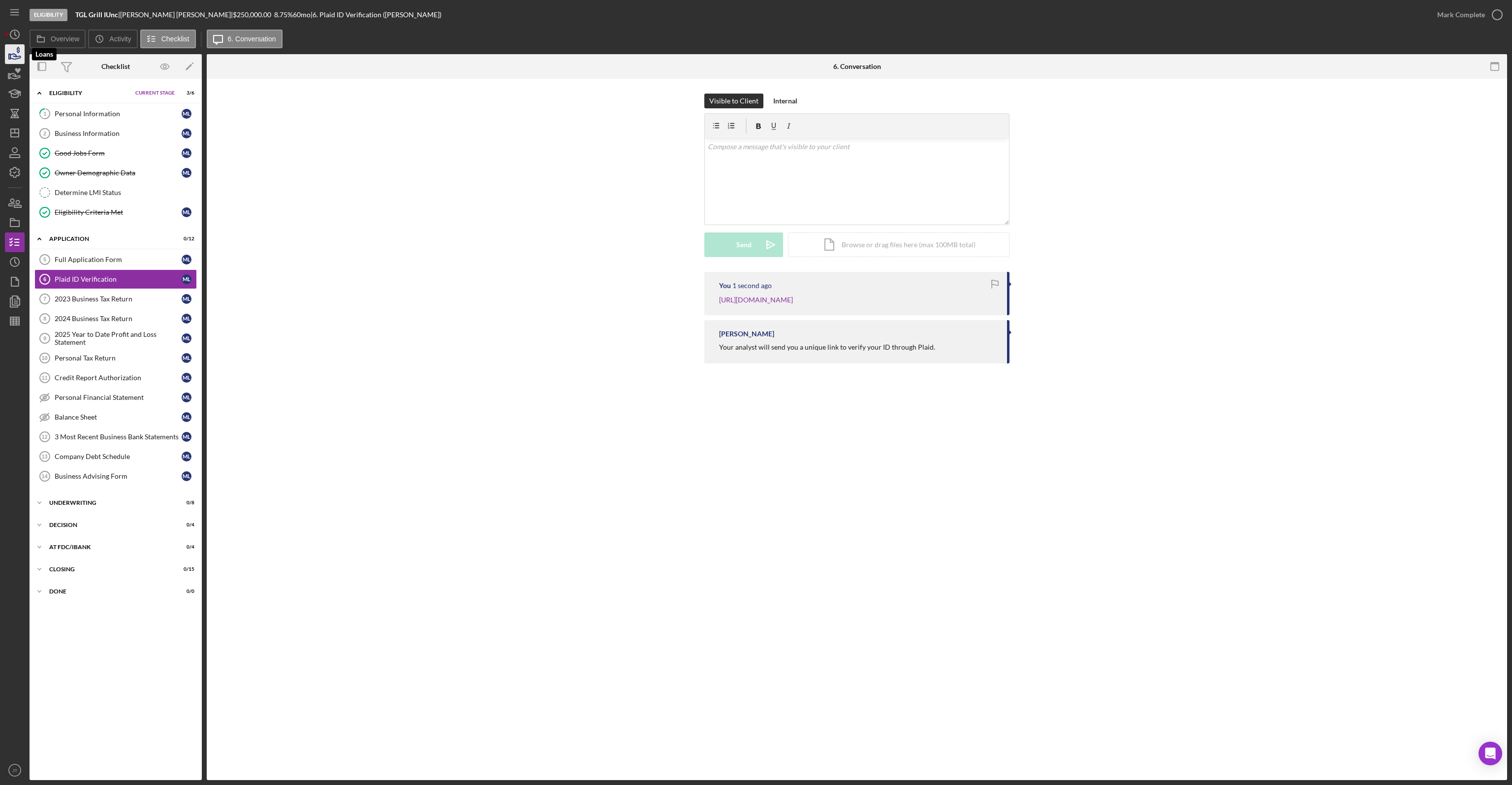
click at [15, 55] on icon "button" at bounding box center [15, 54] width 24 height 25
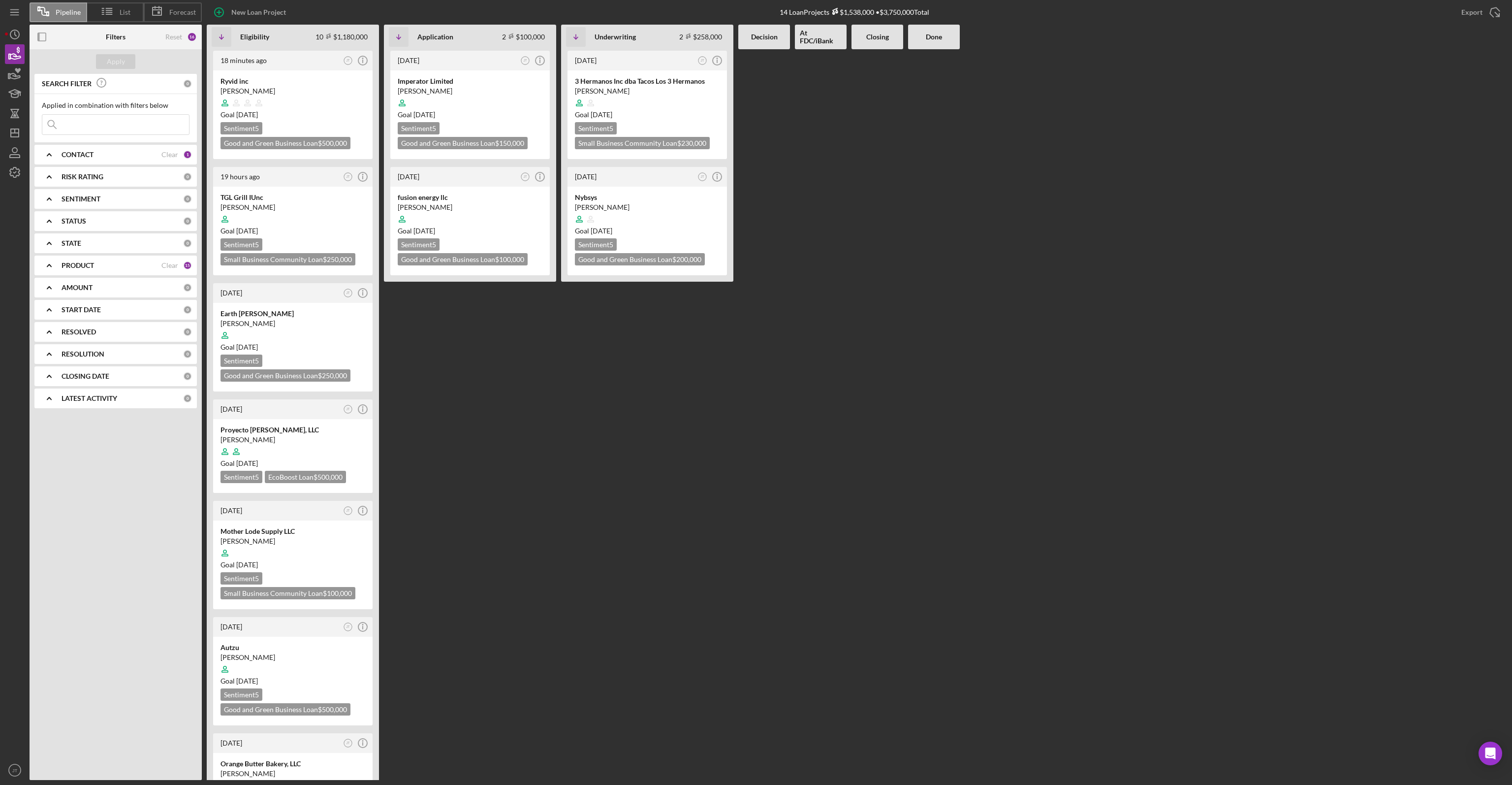
click at [557, 451] on div "18 minutes ago JT Icon/Info Ryvid inc Dong Tran Goal 2 months from now Sentimen…" at bounding box center [856, 414] width 1300 height 730
